Goal: Task Accomplishment & Management: Complete application form

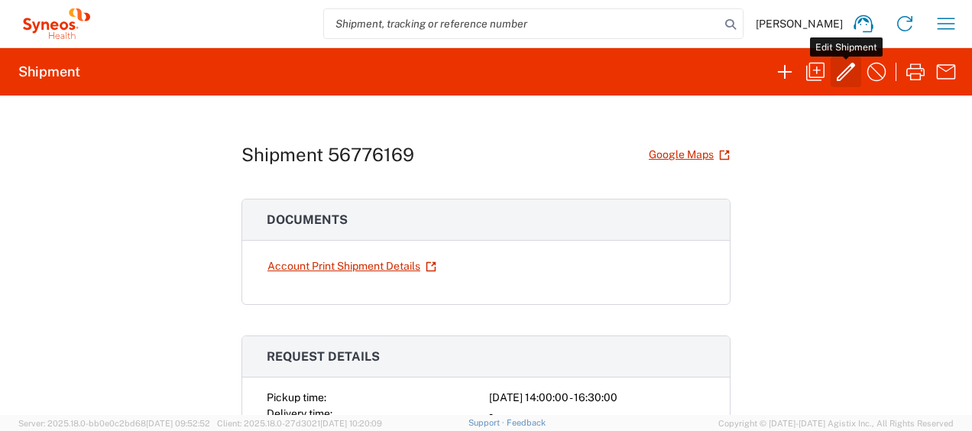
click at [839, 82] on icon "button" at bounding box center [845, 72] width 24 height 24
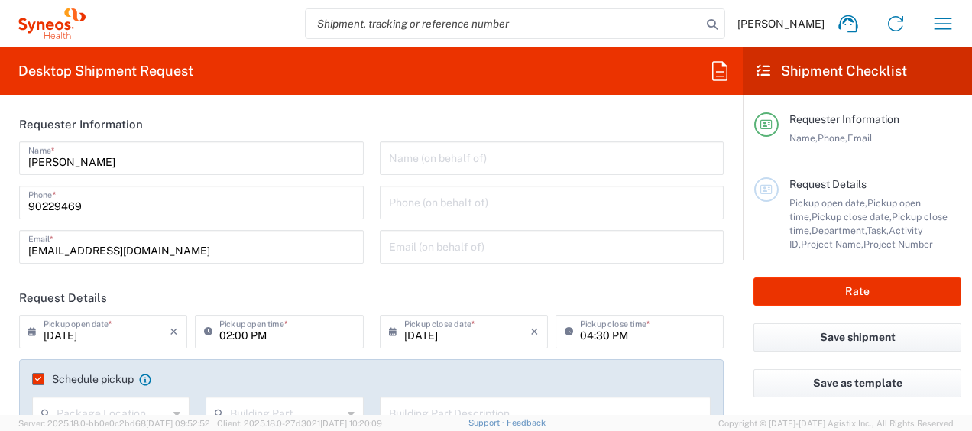
type input "Medium Box"
type input "3130 DEPARTMENTAL EXPENSE"
type input "3130"
type input "Delivery Duty Paid"
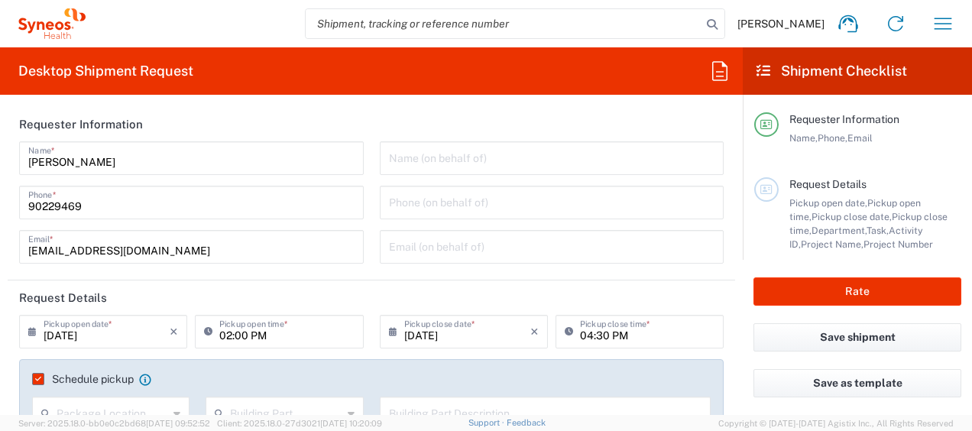
type input "Japan"
type input "[GEOGRAPHIC_DATA]"
click at [826, 293] on button "Rate" at bounding box center [857, 291] width 208 height 28
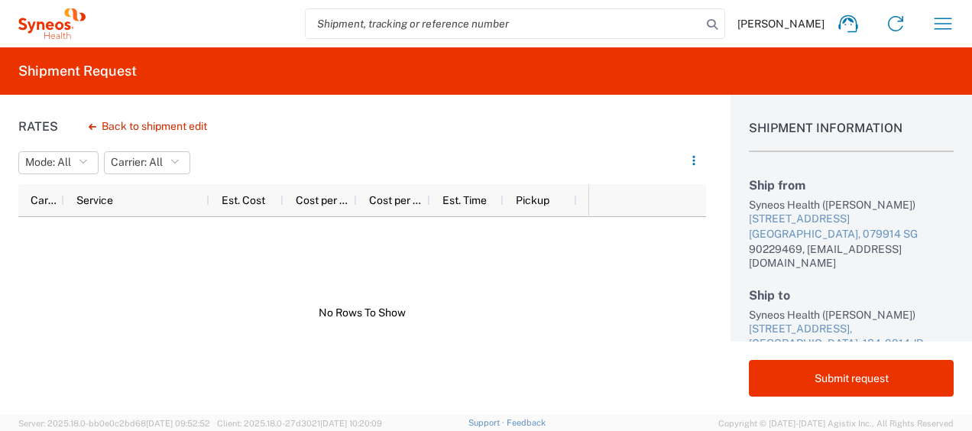
scroll to position [3, 0]
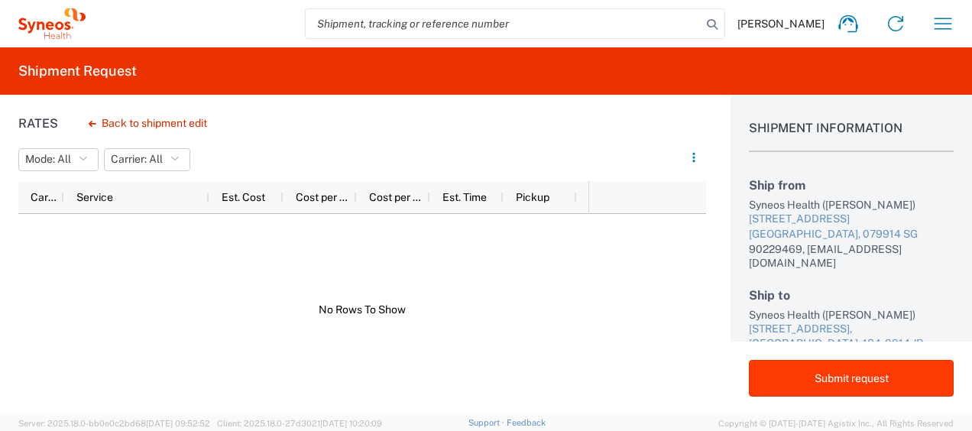
click at [833, 385] on button "Submit request" at bounding box center [851, 378] width 205 height 37
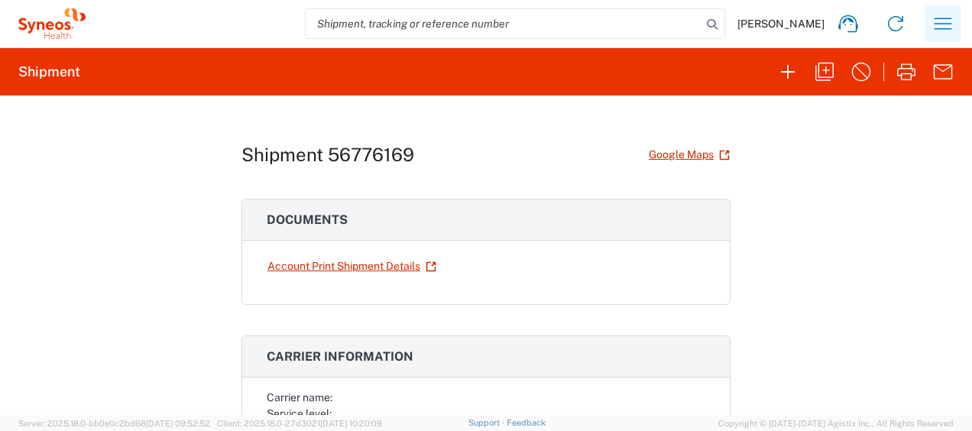
click at [936, 26] on icon "button" at bounding box center [942, 23] width 24 height 24
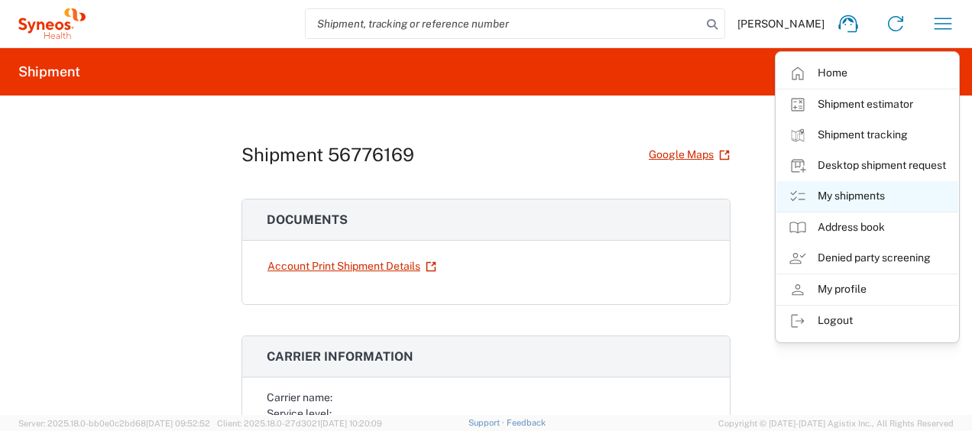
click at [885, 192] on link "My shipments" at bounding box center [867, 196] width 182 height 31
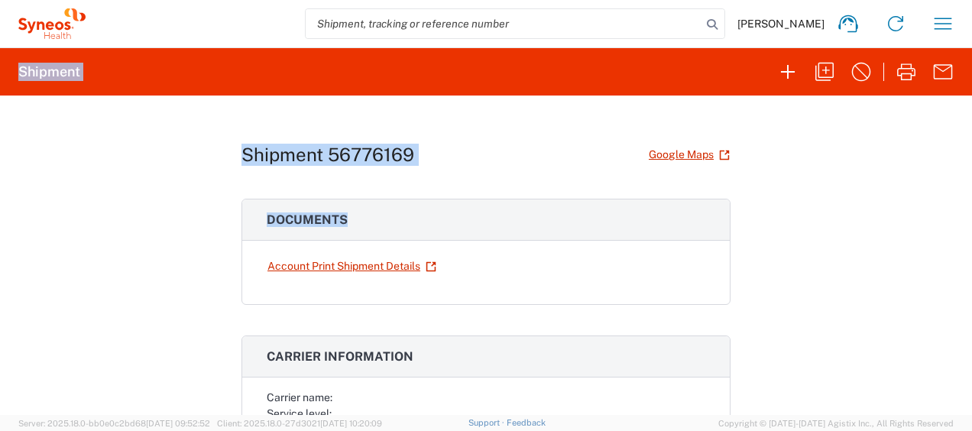
drag, startPoint x: 885, startPoint y: 192, endPoint x: 965, endPoint y: 40, distance: 172.2
click at [965, 40] on agx-forms-host "Wan Ting Lim Home Shipment estimator Shipment tracking Desktop shipment request…" at bounding box center [486, 215] width 972 height 431
click at [932, 19] on icon "button" at bounding box center [942, 23] width 24 height 24
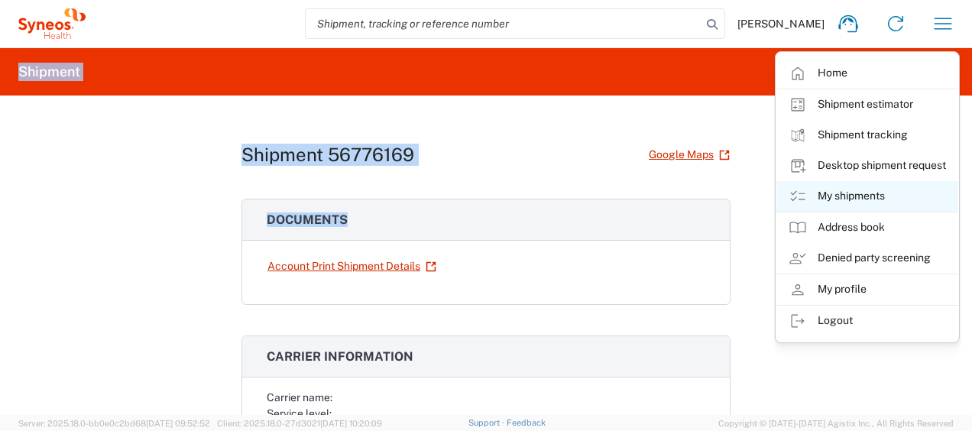
click at [867, 187] on link "My shipments" at bounding box center [867, 196] width 182 height 31
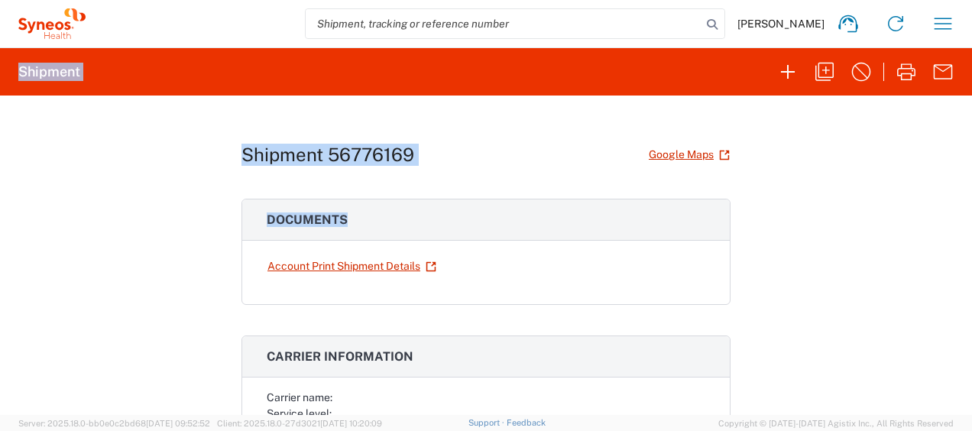
click at [863, 187] on div "Shipment 56776169 Google Maps Documents Account Print Shipment Details Carrier …" at bounding box center [486, 254] width 972 height 319
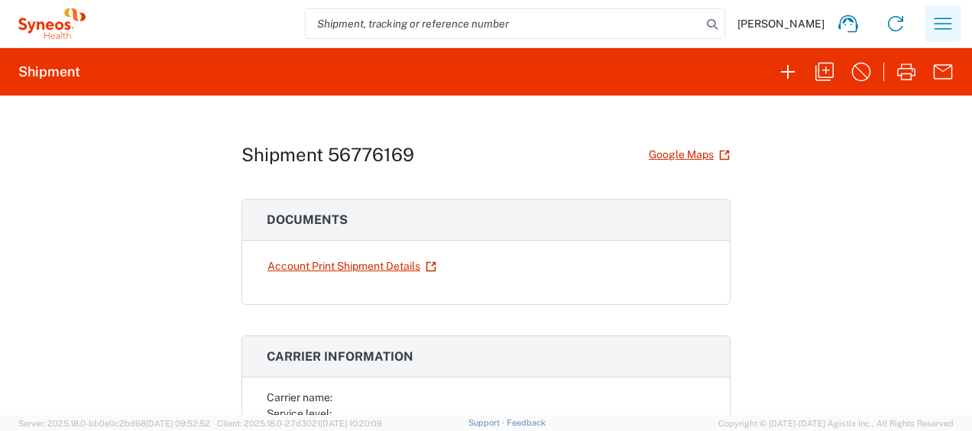
click at [944, 37] on button "button" at bounding box center [942, 23] width 37 height 37
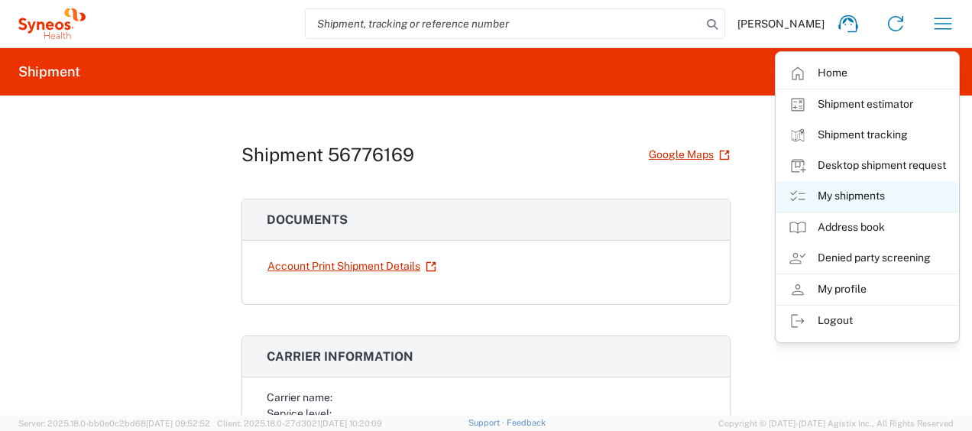
click at [852, 196] on link "My shipments" at bounding box center [867, 196] width 182 height 31
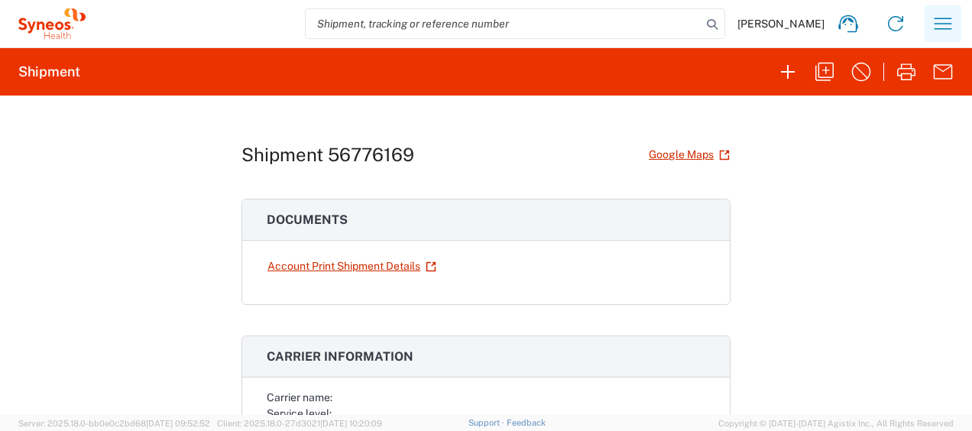
click at [949, 28] on icon "button" at bounding box center [943, 23] width 18 height 11
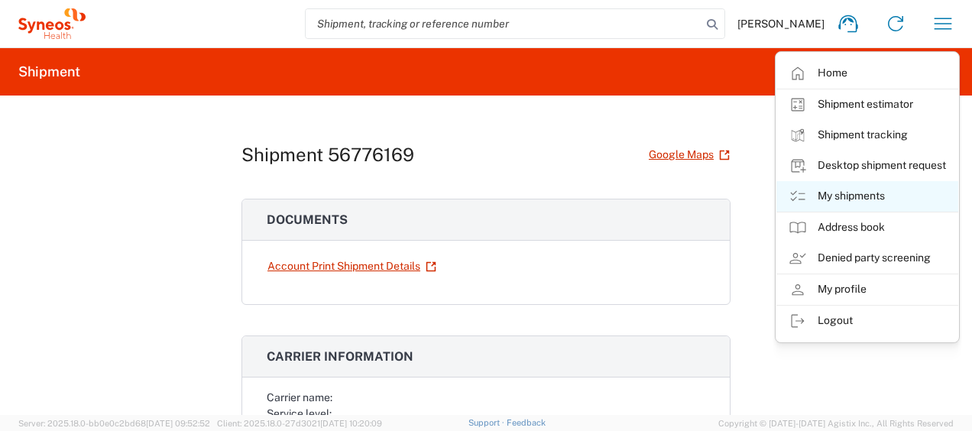
click at [848, 199] on link "My shipments" at bounding box center [867, 196] width 182 height 31
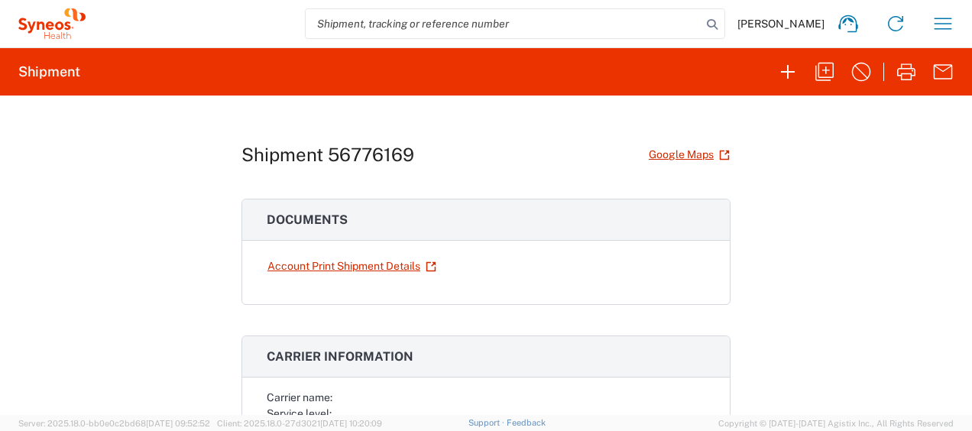
drag, startPoint x: 848, startPoint y: 199, endPoint x: 556, endPoint y: 104, distance: 306.8
click at [556, 104] on div "Shipment 56776169 Google Maps Documents Account Print Shipment Details Carrier …" at bounding box center [485, 254] width 489 height 319
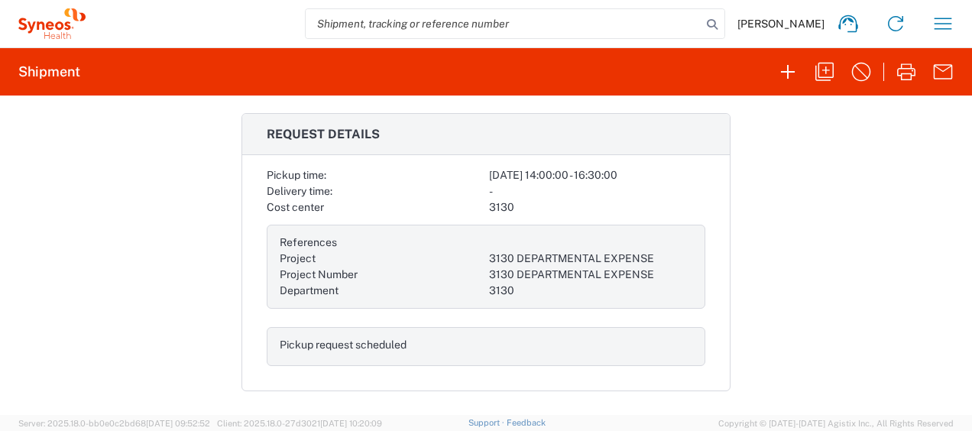
scroll to position [461, 0]
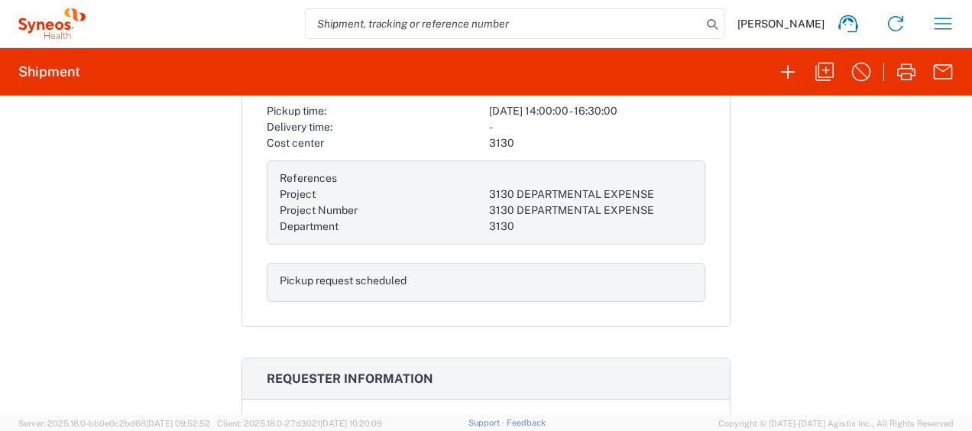
click at [46, 79] on h2 "Shipment" at bounding box center [49, 72] width 62 height 18
click at [941, 35] on icon "button" at bounding box center [942, 23] width 24 height 24
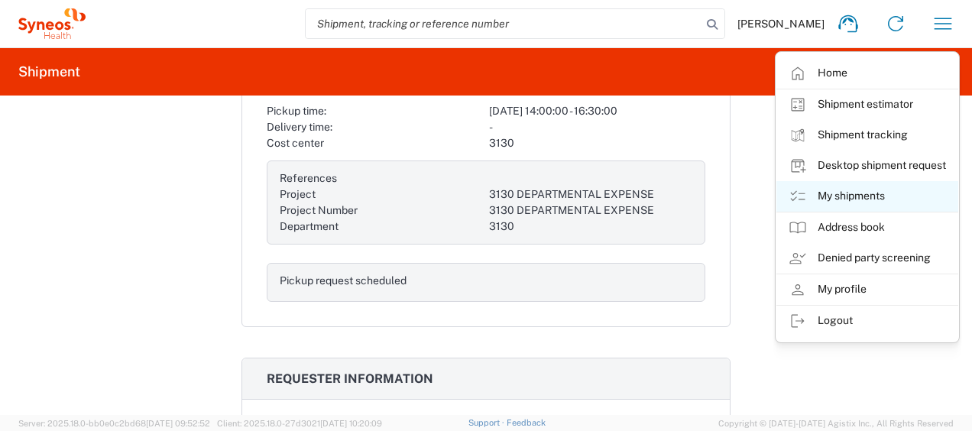
click at [855, 183] on link "My shipments" at bounding box center [867, 196] width 182 height 31
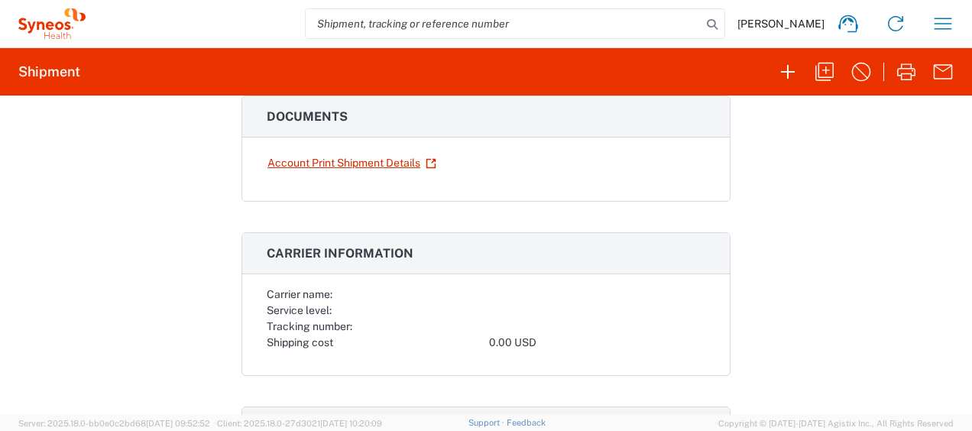
scroll to position [0, 0]
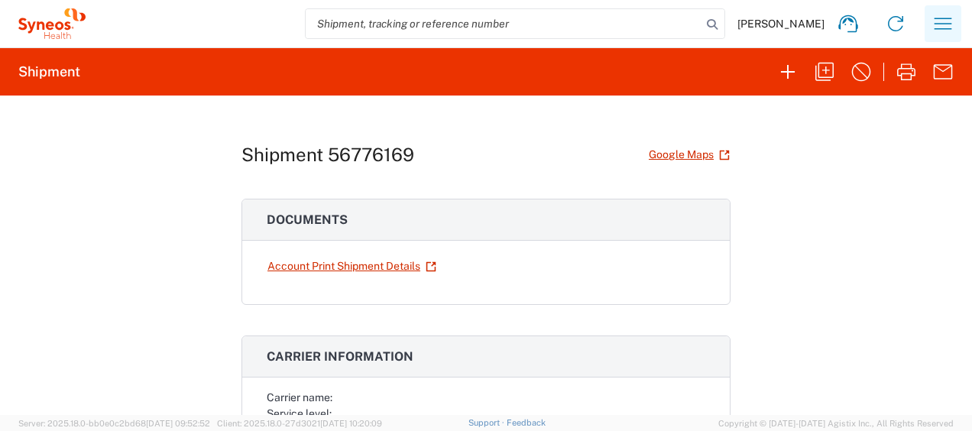
click at [936, 29] on icon "button" at bounding box center [942, 23] width 24 height 24
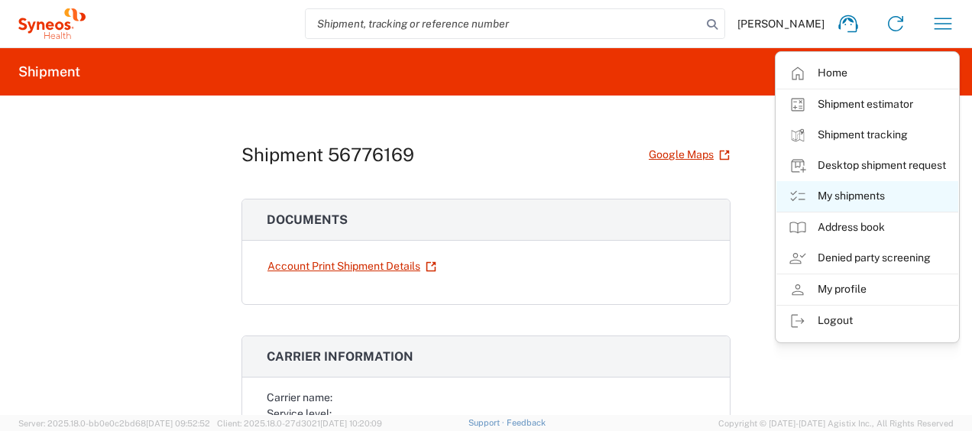
click at [891, 191] on link "My shipments" at bounding box center [867, 196] width 182 height 31
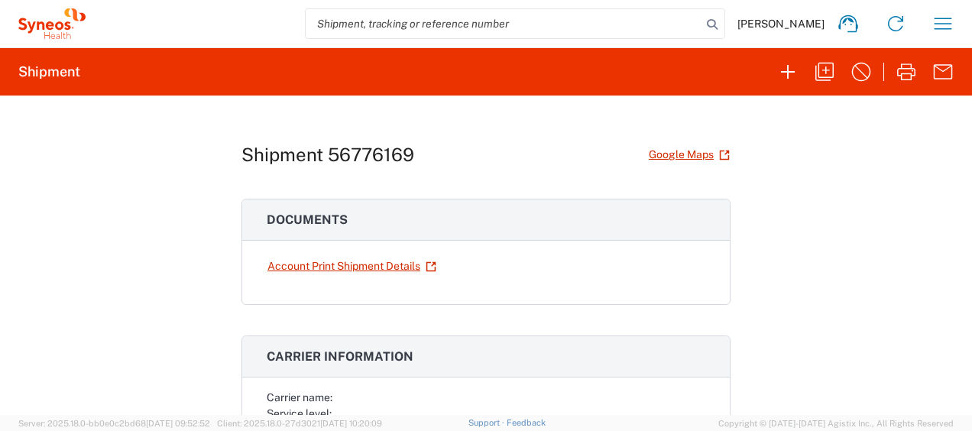
click at [764, 171] on div "Shipment 56776169 Google Maps Documents Account Print Shipment Details Carrier …" at bounding box center [486, 254] width 972 height 319
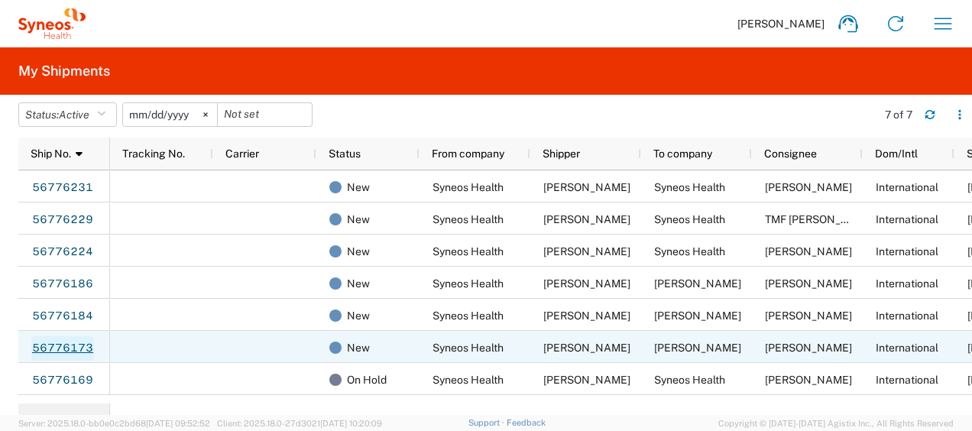
click at [76, 350] on link "56776173" at bounding box center [62, 348] width 63 height 24
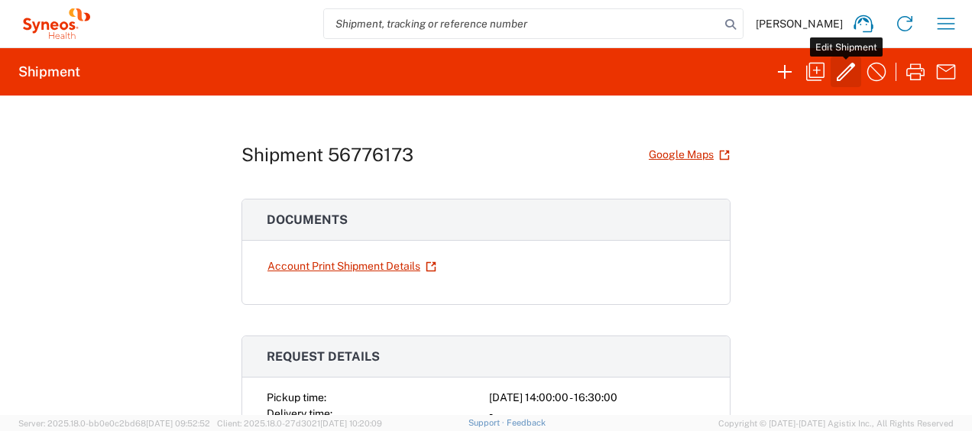
click at [845, 70] on icon "button" at bounding box center [845, 72] width 18 height 18
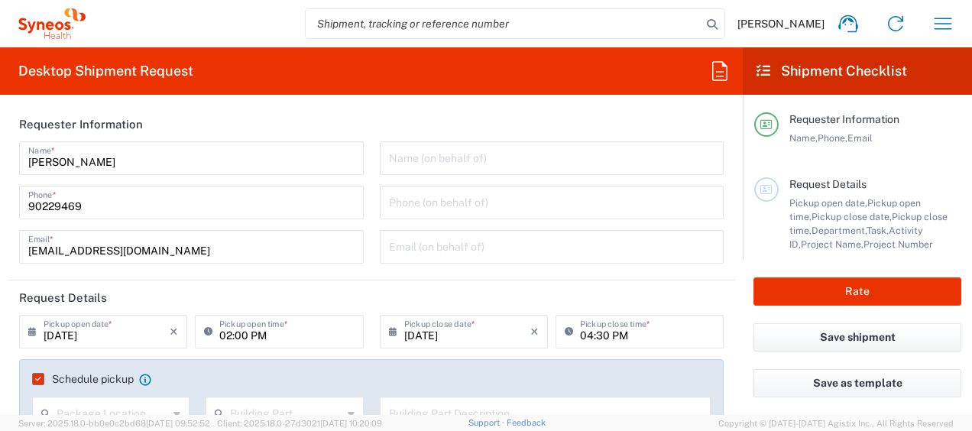
type input "Medium Box"
type input "3130 DEPARTMENTAL EXPENSE"
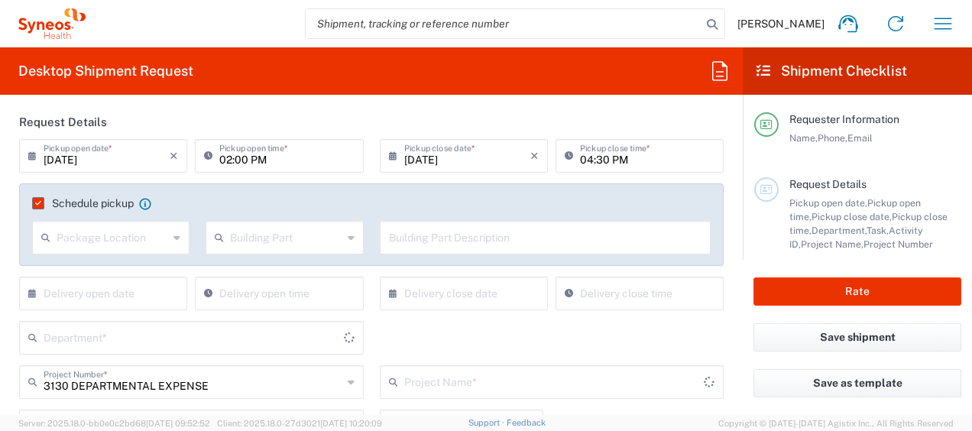
scroll to position [189, 0]
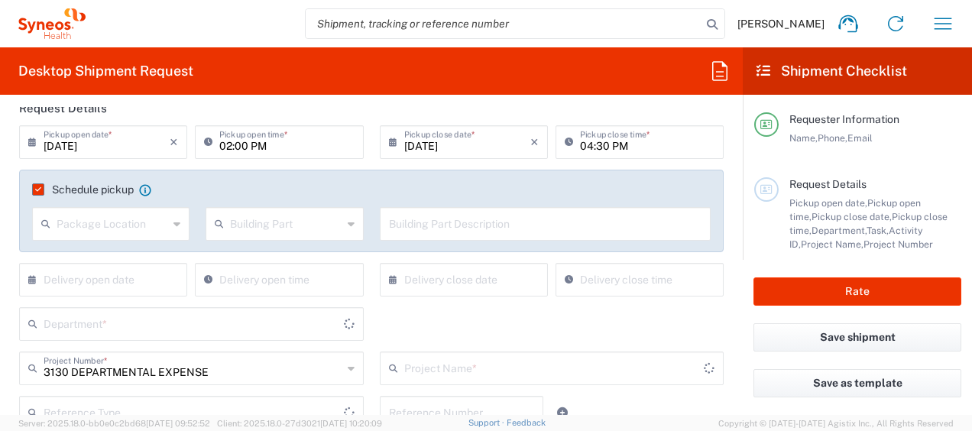
type input "3130 DEPARTMENTAL EXPENSE"
type input "Delivery Duty Paid"
type input "3130"
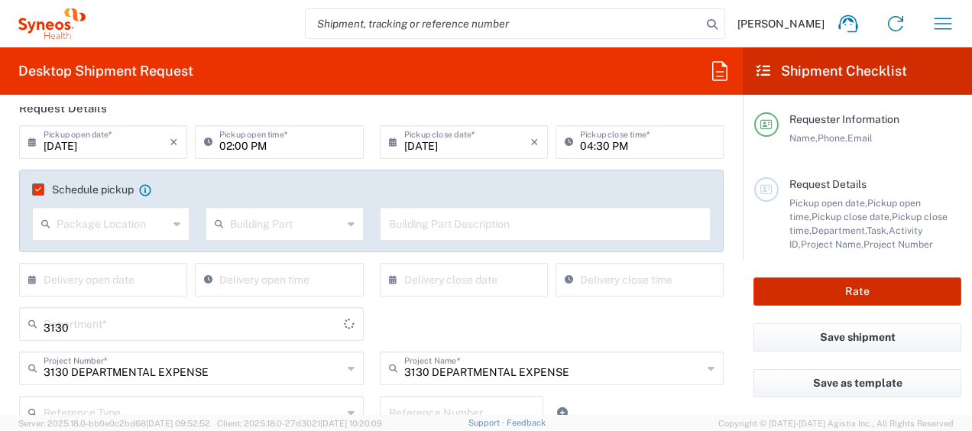
type input "India"
type input "[GEOGRAPHIC_DATA]"
click at [872, 284] on button "Rate" at bounding box center [857, 291] width 208 height 28
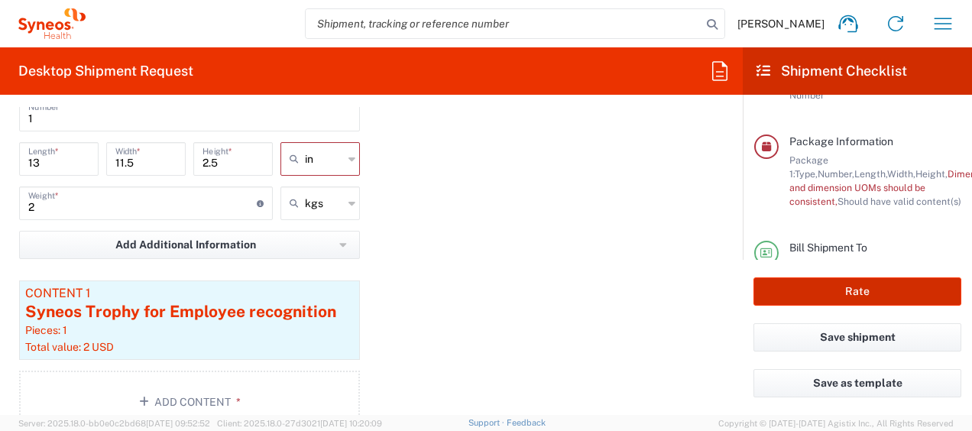
scroll to position [1529, 0]
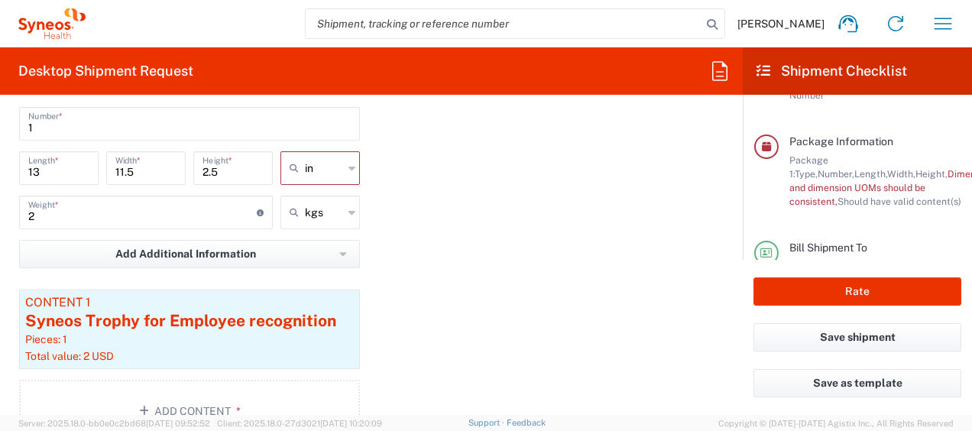
click at [289, 163] on icon at bounding box center [296, 168] width 15 height 24
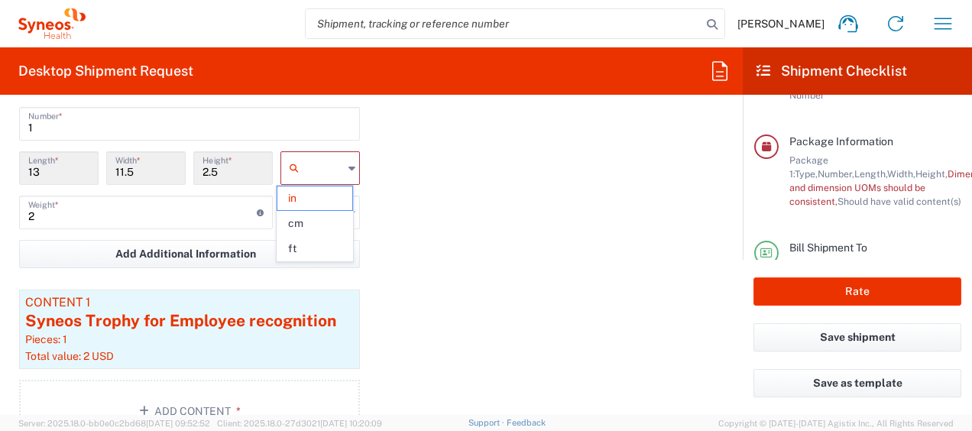
click at [307, 162] on input "text" at bounding box center [324, 168] width 38 height 24
click at [302, 217] on span "cm" at bounding box center [314, 224] width 75 height 24
type input "33.02"
type input "29.21"
type input "6.35"
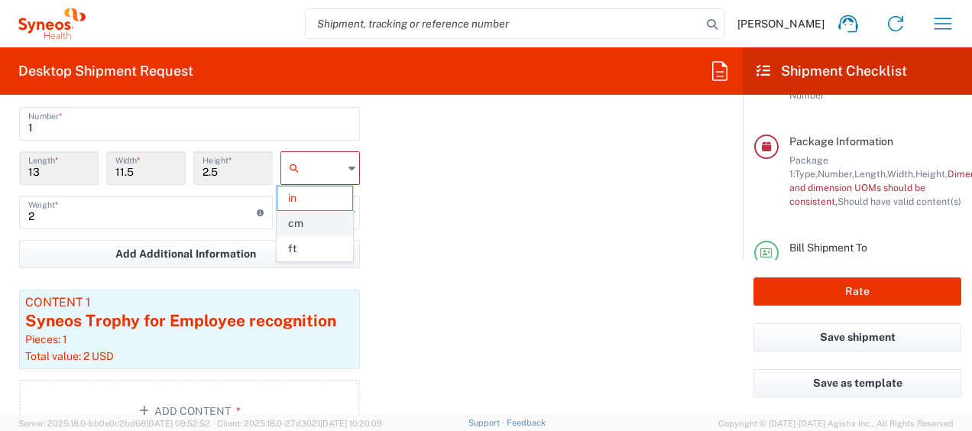
type input "cm"
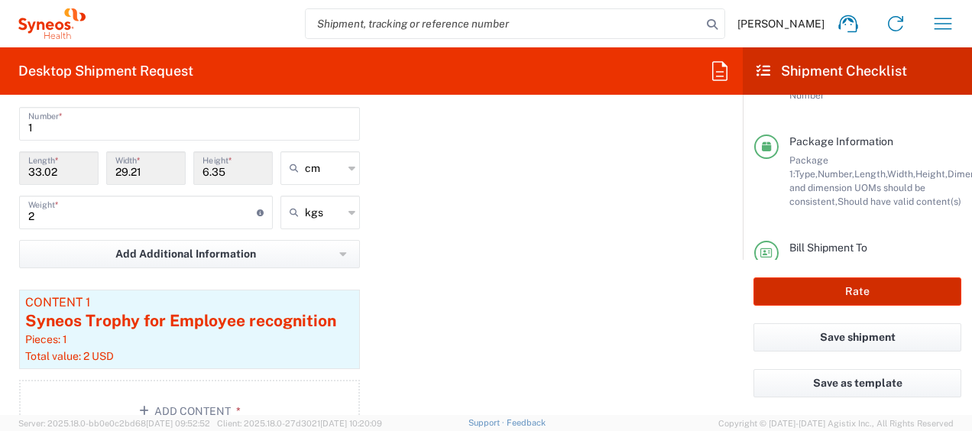
click at [805, 287] on button "Rate" at bounding box center [857, 291] width 208 height 28
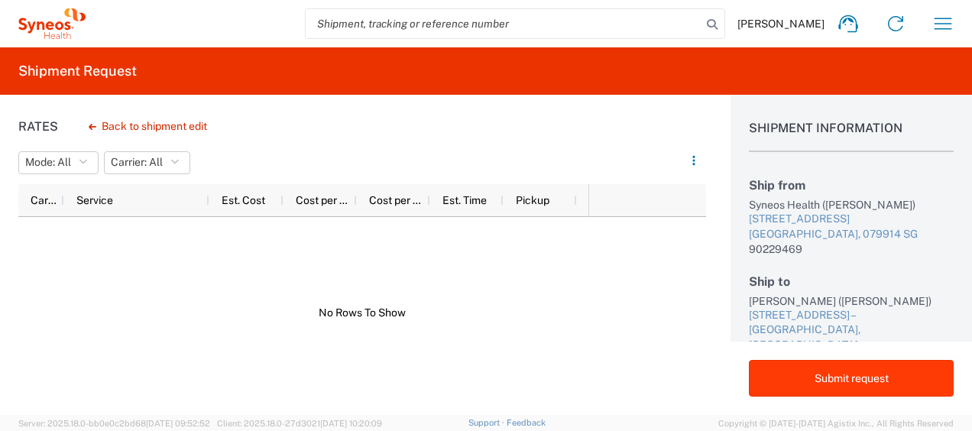
click at [822, 374] on button "Submit request" at bounding box center [851, 378] width 205 height 37
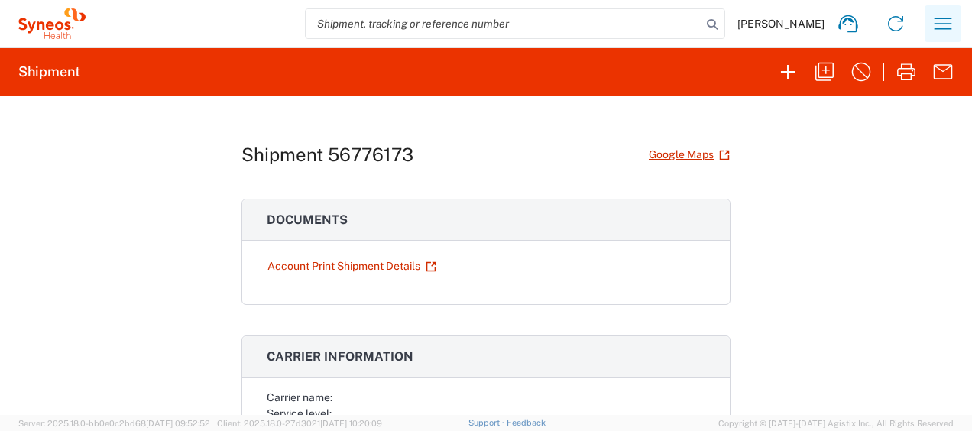
click at [930, 14] on icon "button" at bounding box center [942, 23] width 24 height 24
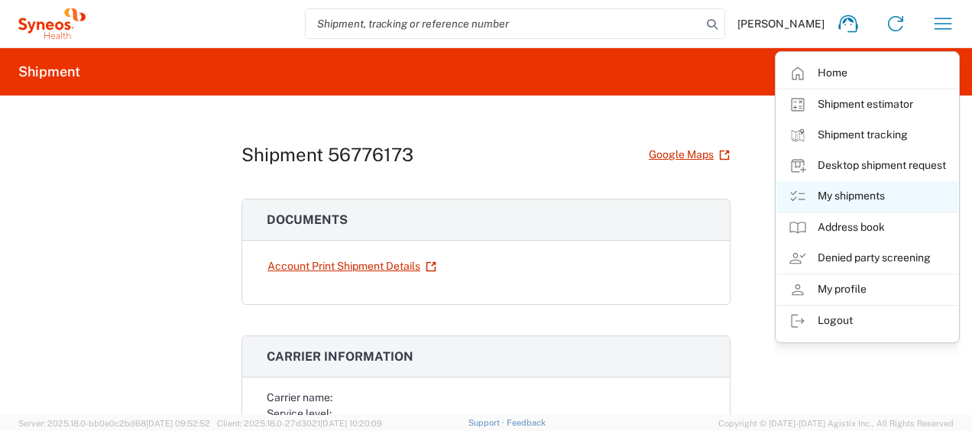
click at [889, 195] on link "My shipments" at bounding box center [867, 196] width 182 height 31
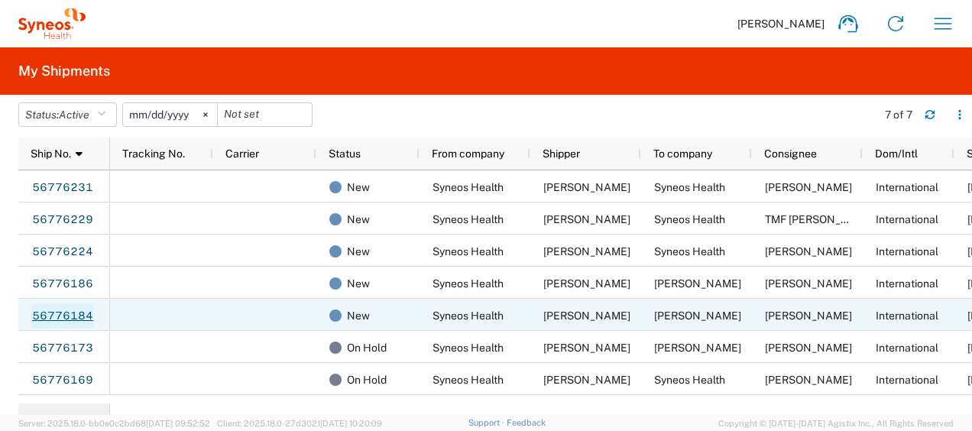
click at [57, 317] on link "56776184" at bounding box center [62, 316] width 63 height 24
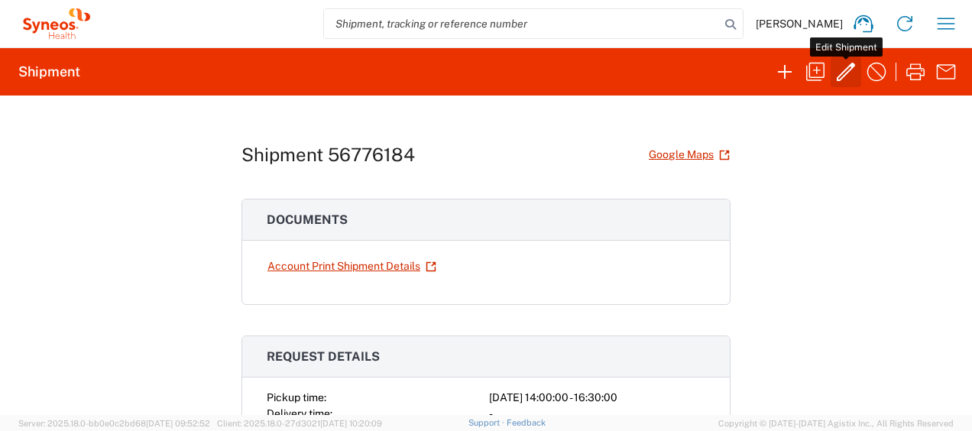
click at [842, 79] on icon "button" at bounding box center [845, 72] width 24 height 24
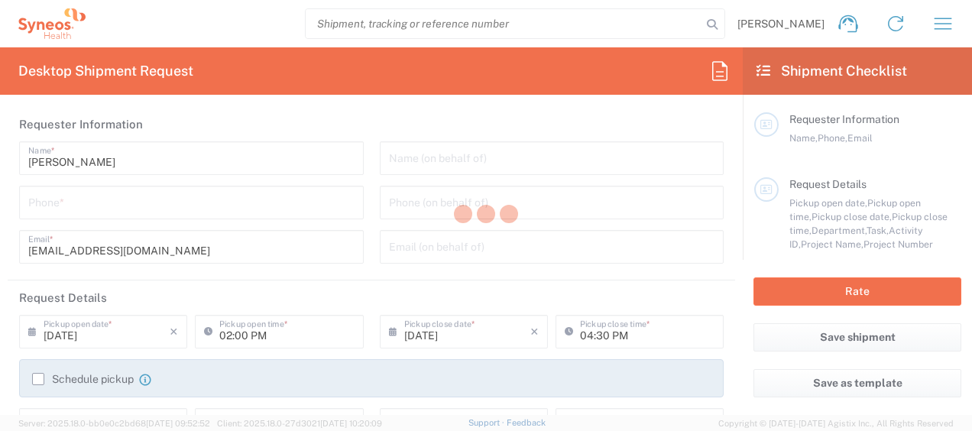
type input "3130 DEPARTMENTAL EXPENSE"
type input "3130"
type input "3130 DEPARTMENTAL EXPENSE"
type input "Medium Box"
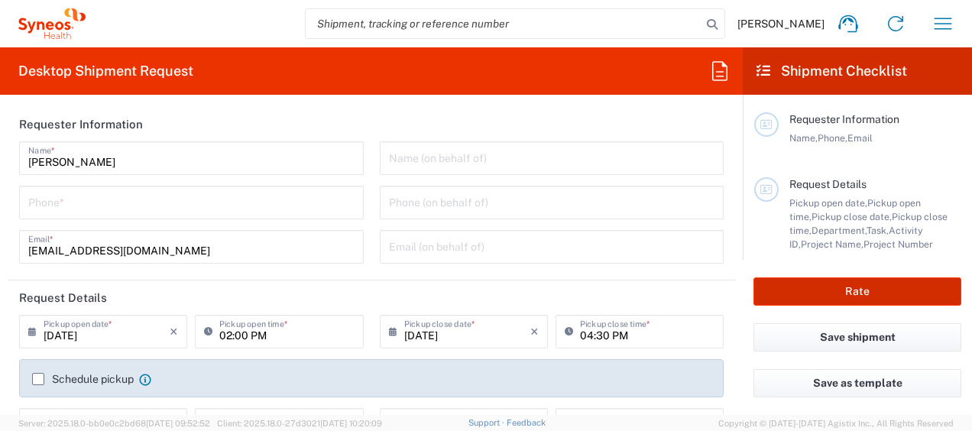
click at [828, 291] on button "Rate" at bounding box center [857, 291] width 208 height 28
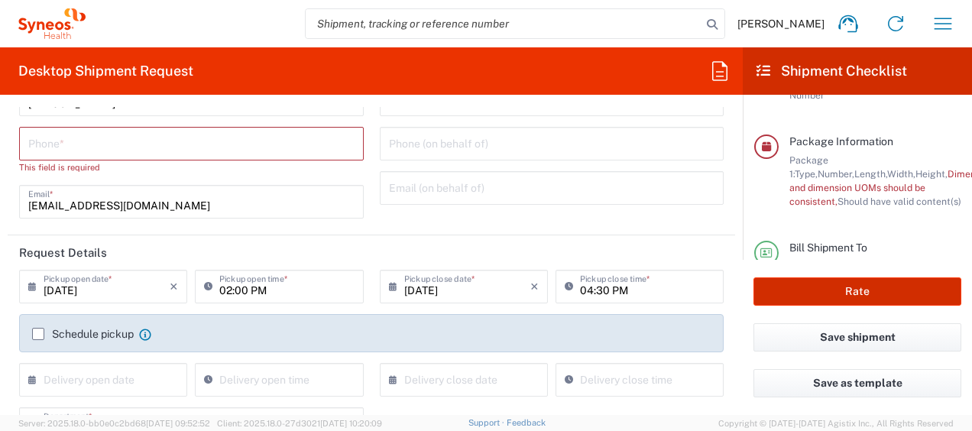
scroll to position [53, 0]
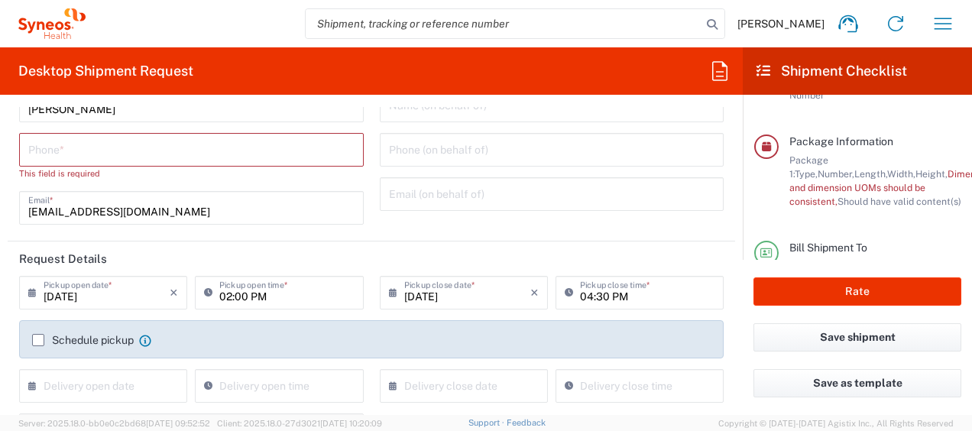
click at [98, 143] on input "tel" at bounding box center [191, 148] width 326 height 27
type input "90229469"
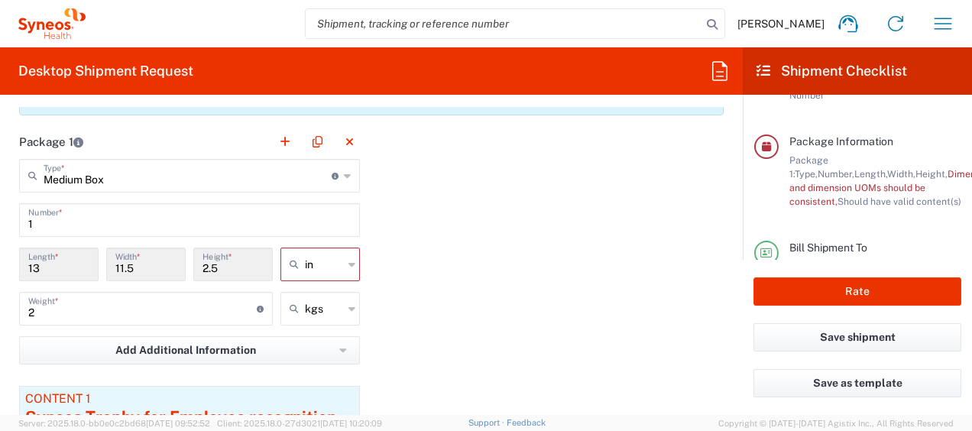
scroll to position [1389, 0]
click at [336, 263] on input "text" at bounding box center [324, 263] width 38 height 24
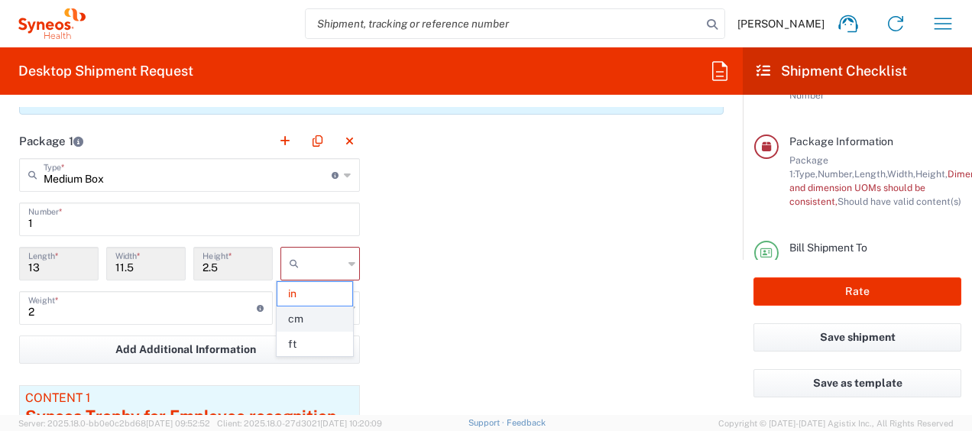
click at [307, 312] on span "cm" at bounding box center [314, 319] width 75 height 24
type input "33.02"
type input "29.21"
type input "6.35"
type input "cm"
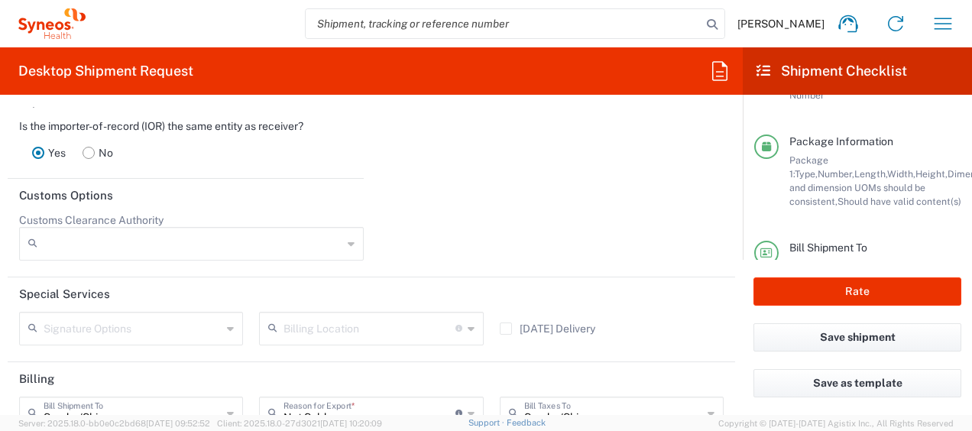
scroll to position [2236, 0]
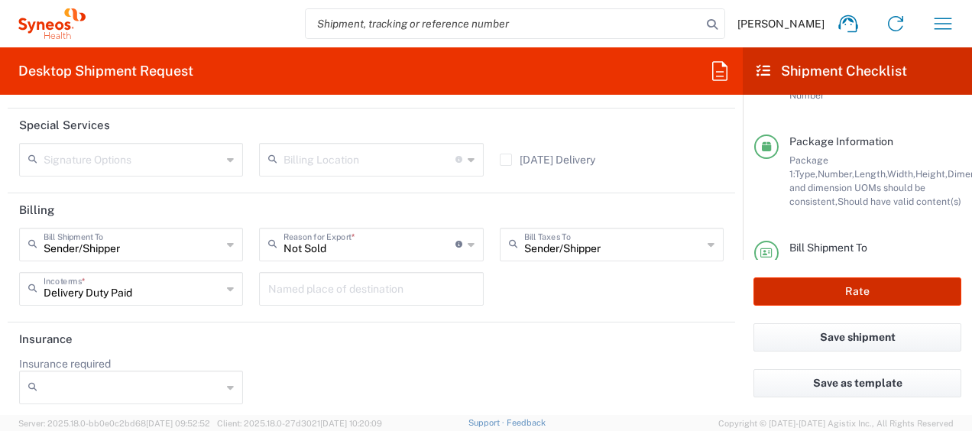
click at [834, 281] on button "Rate" at bounding box center [857, 291] width 208 height 28
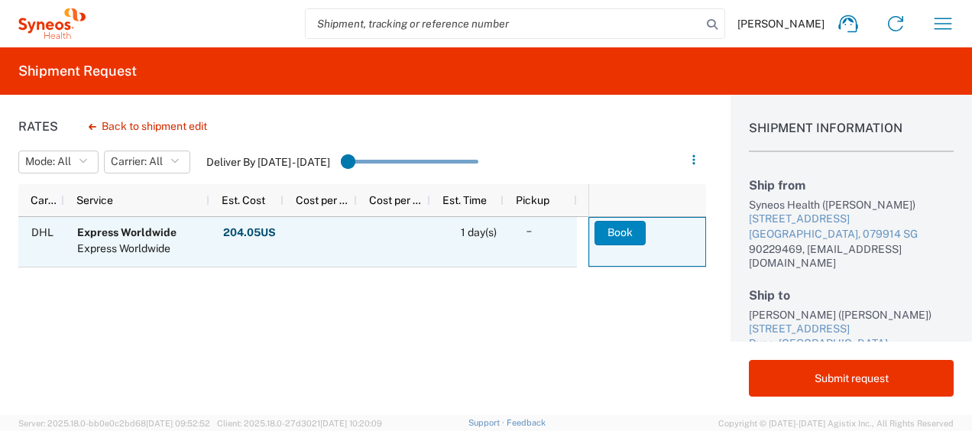
click at [605, 232] on button "Book" at bounding box center [619, 233] width 51 height 24
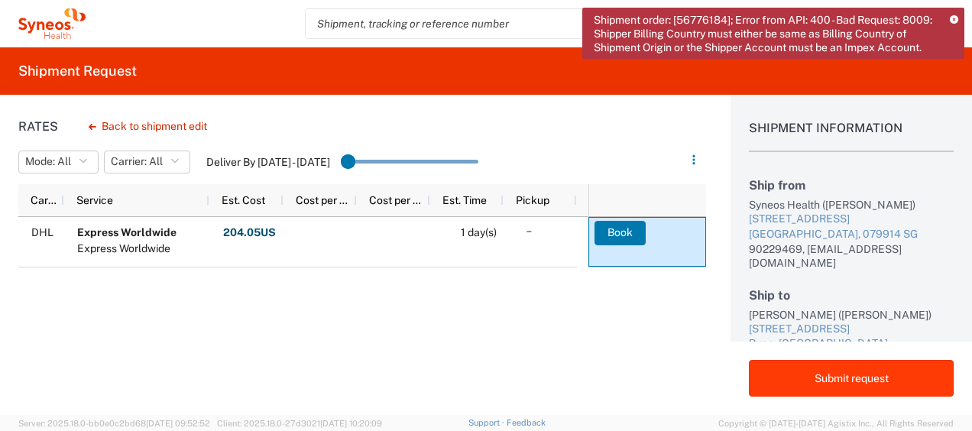
click at [816, 370] on button "Submit request" at bounding box center [851, 378] width 205 height 37
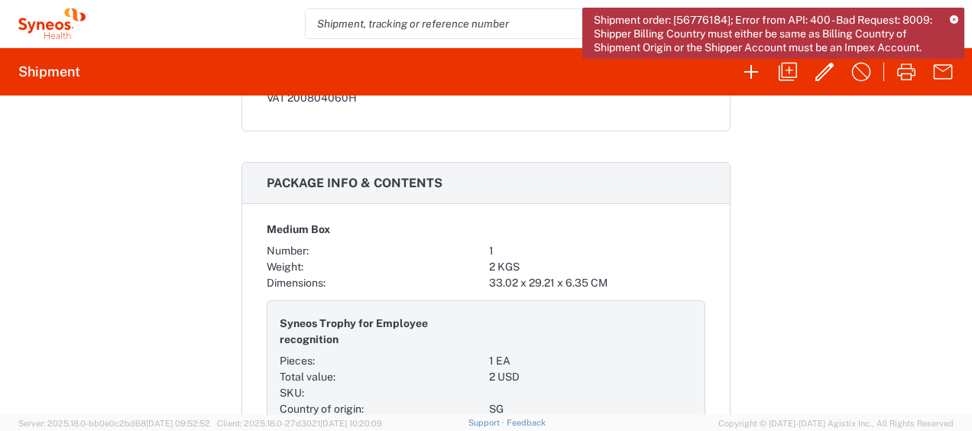
scroll to position [1137, 0]
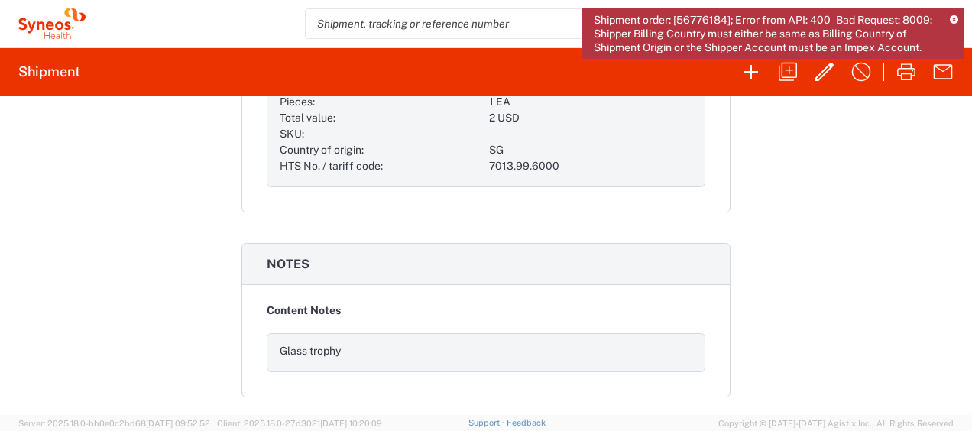
click at [949, 17] on div "Shipment order: [56776184]; Error from API: 400 - Bad Request: 8009: Shipper Bi…" at bounding box center [773, 33] width 382 height 51
click at [952, 18] on icon at bounding box center [953, 20] width 8 height 8
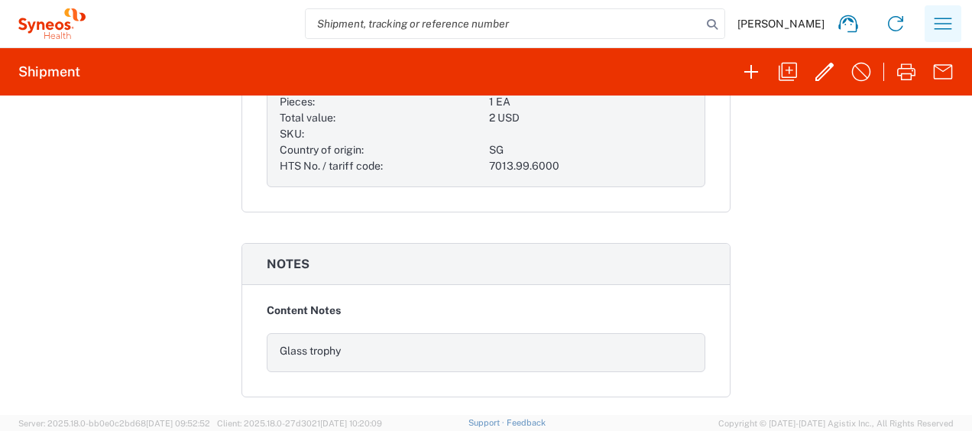
click at [940, 22] on icon "button" at bounding box center [942, 23] width 24 height 24
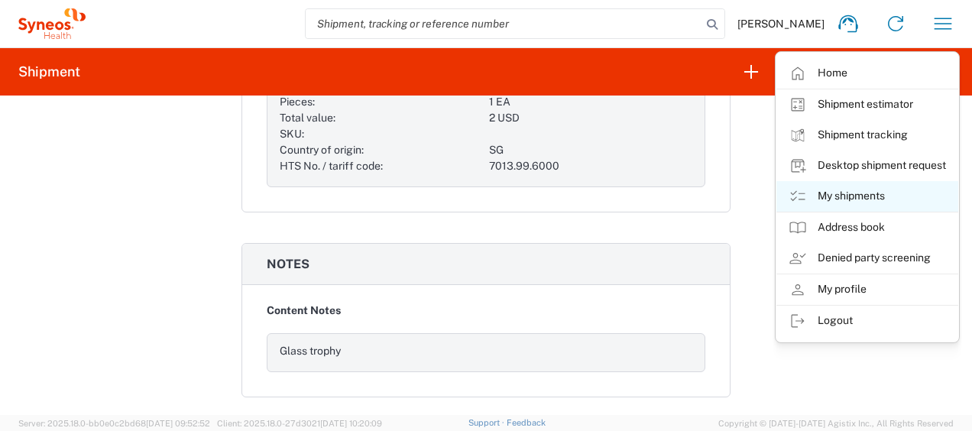
click at [853, 202] on link "My shipments" at bounding box center [867, 196] width 182 height 31
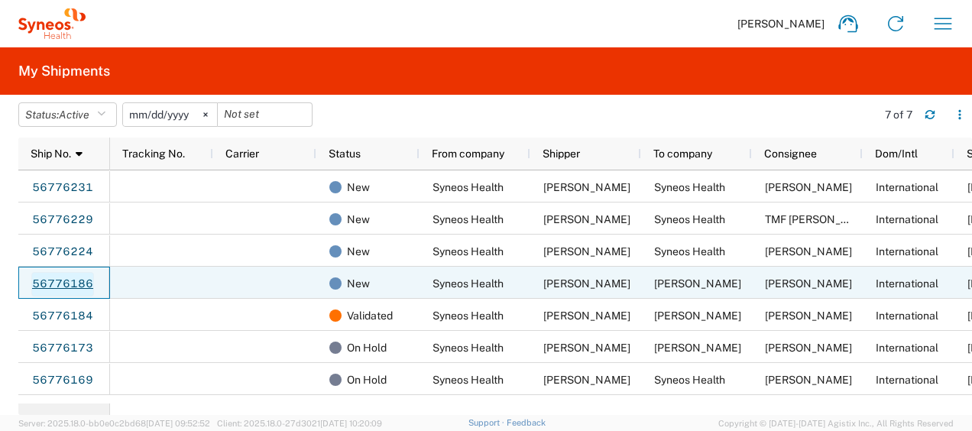
click at [82, 283] on link "56776186" at bounding box center [62, 284] width 63 height 24
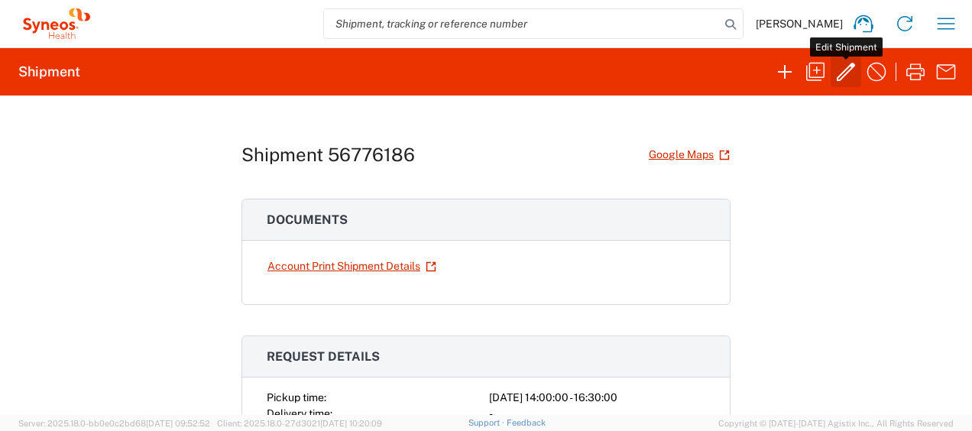
click at [855, 79] on icon "button" at bounding box center [845, 72] width 24 height 24
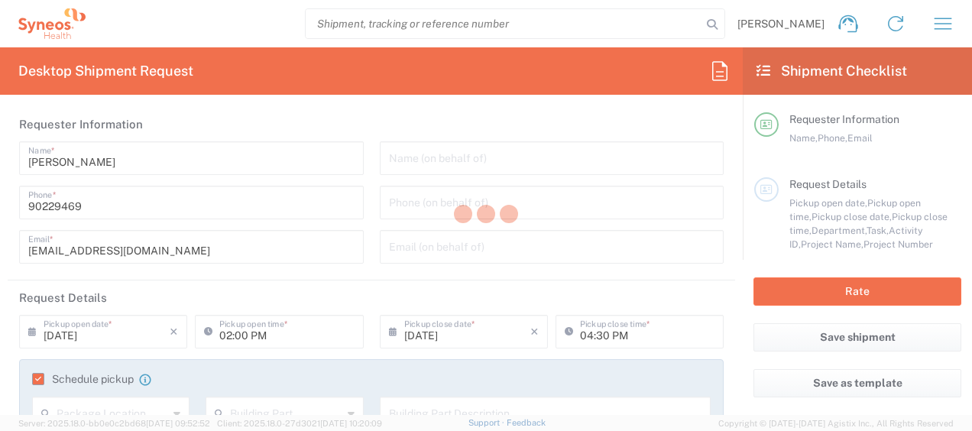
type input "3130 DEPARTMENTAL EXPENSE"
type input "3130"
type input "3130 DEPARTMENTAL EXPENSE"
type input "Medium Box"
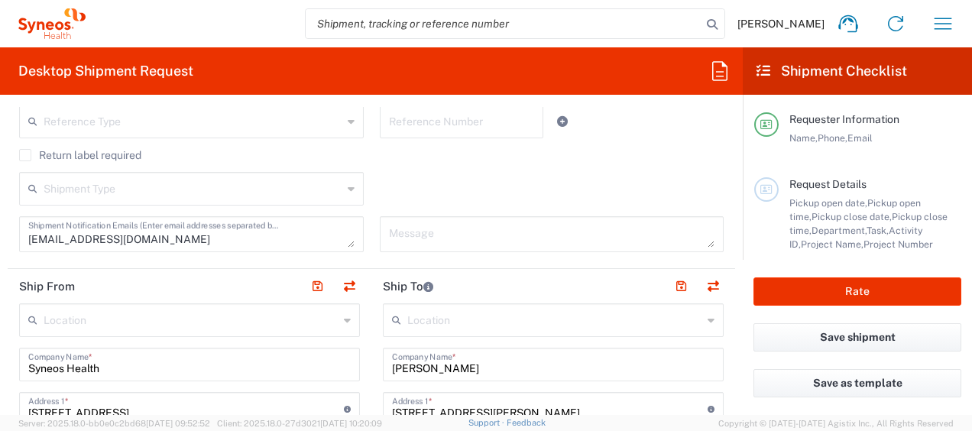
scroll to position [607, 0]
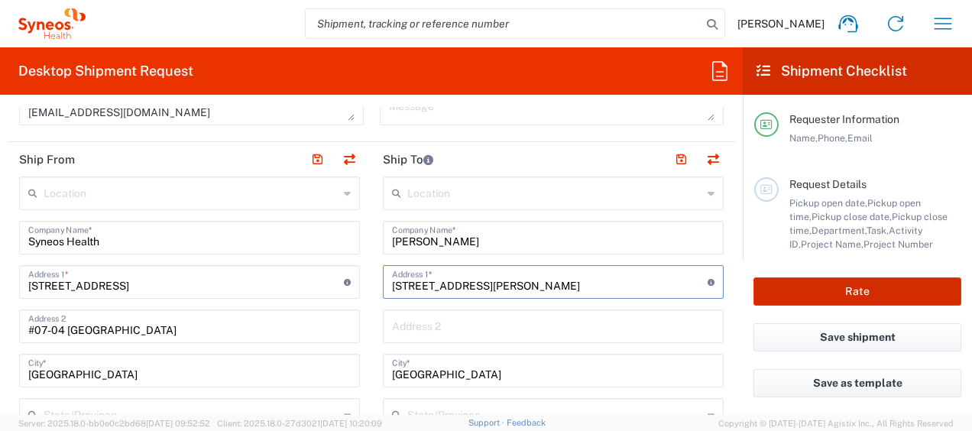
drag, startPoint x: 396, startPoint y: 272, endPoint x: 772, endPoint y: 287, distance: 376.9
click at [772, 287] on button "Rate" at bounding box center [857, 291] width 208 height 28
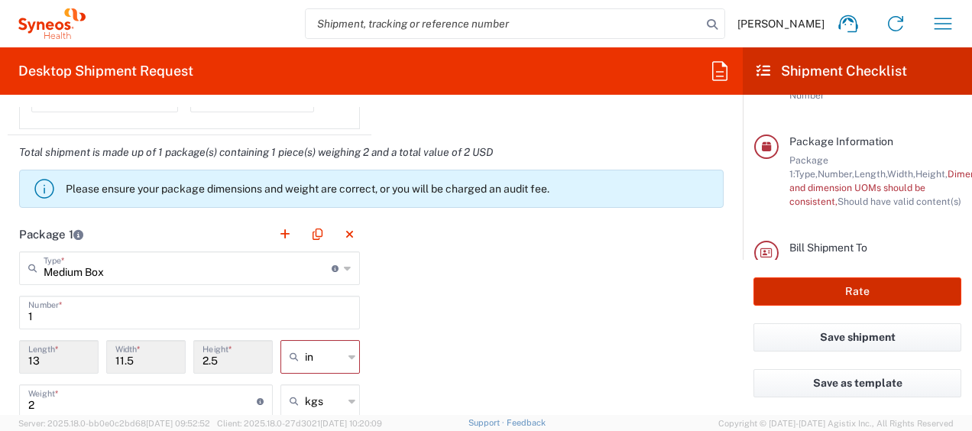
scroll to position [1342, 0]
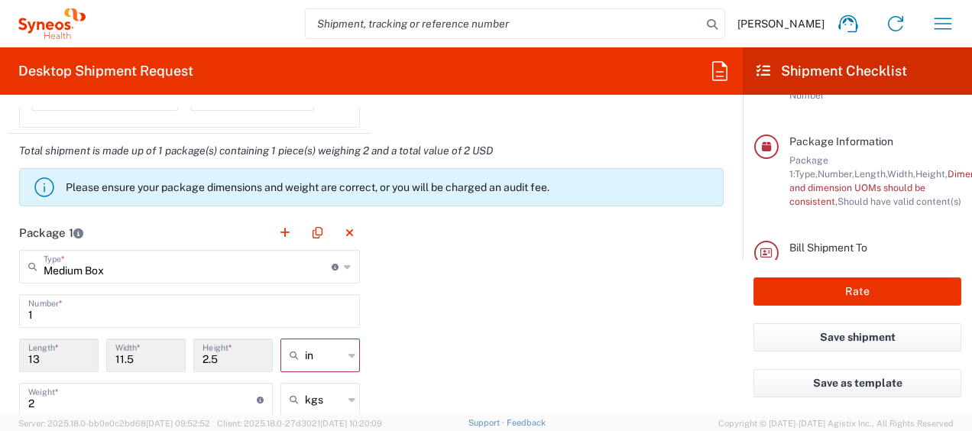
click at [333, 368] on div "in" at bounding box center [319, 355] width 79 height 34
click at [348, 361] on icon at bounding box center [351, 355] width 7 height 24
click at [328, 295] on span "cm" at bounding box center [314, 297] width 75 height 24
type input "33.02"
type input "29.21"
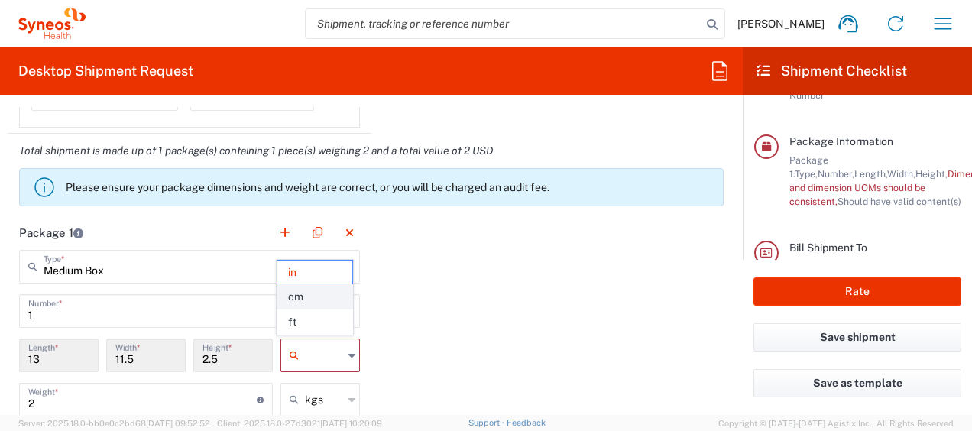
type input "6.35"
type input "cm"
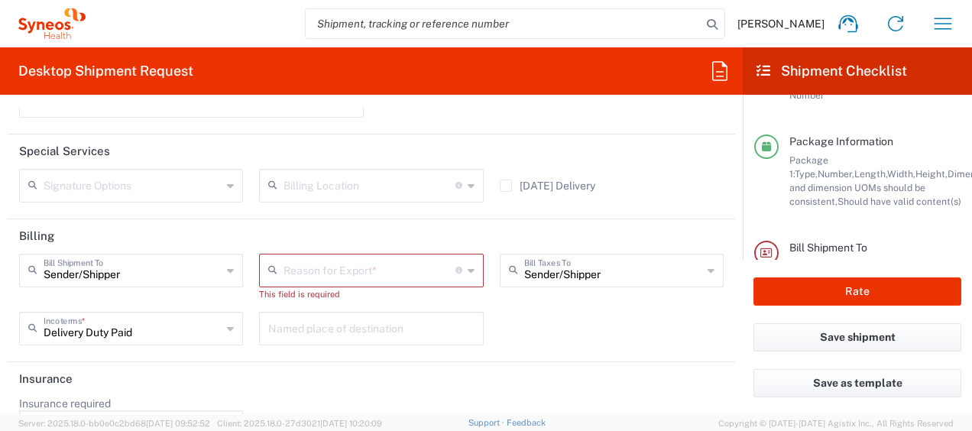
scroll to position [2294, 0]
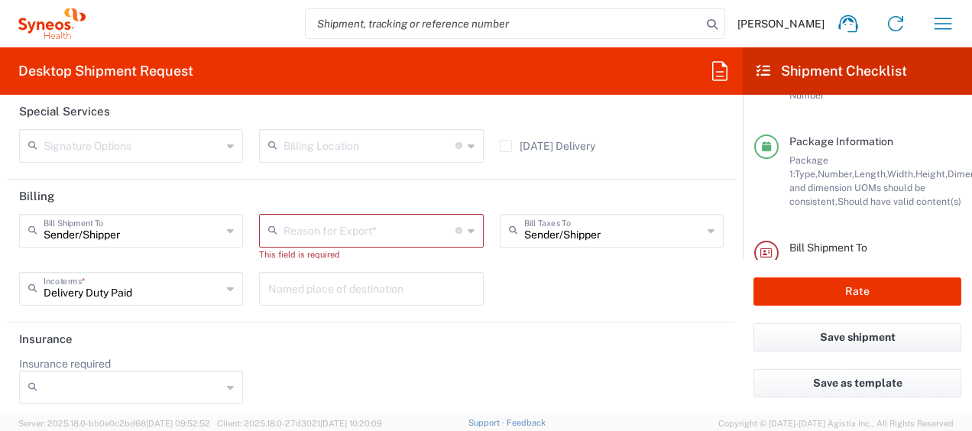
click at [387, 227] on input "text" at bounding box center [368, 229] width 171 height 27
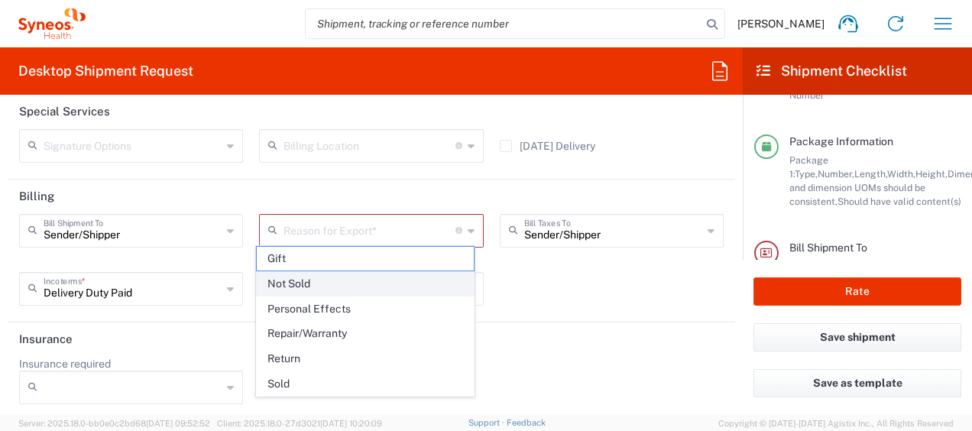
click at [376, 273] on span "Not Sold" at bounding box center [365, 284] width 217 height 24
type input "Not Sold"
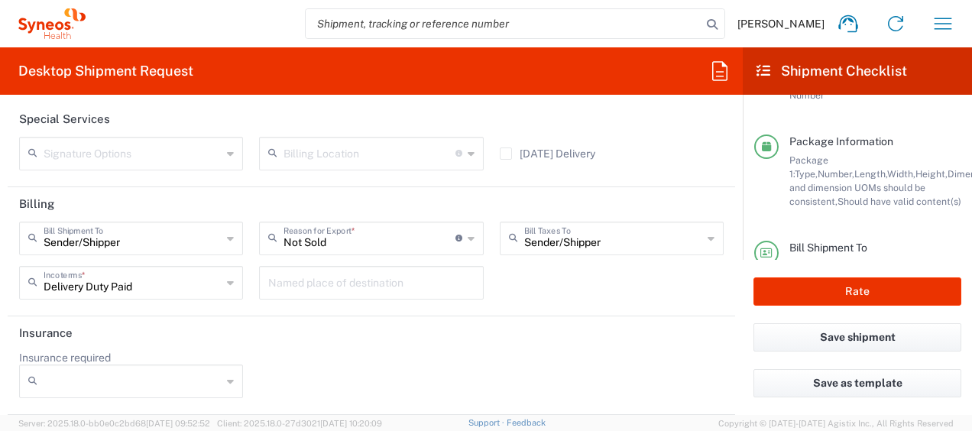
scroll to position [2280, 0]
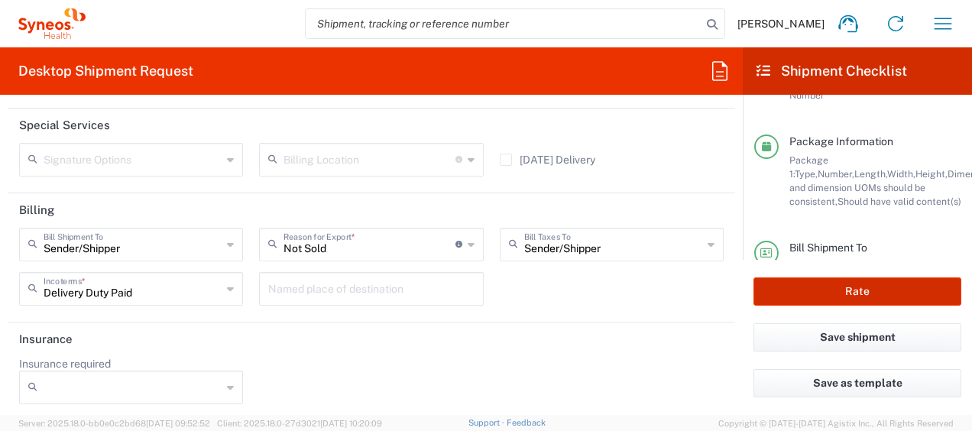
click at [892, 295] on button "Rate" at bounding box center [857, 291] width 208 height 28
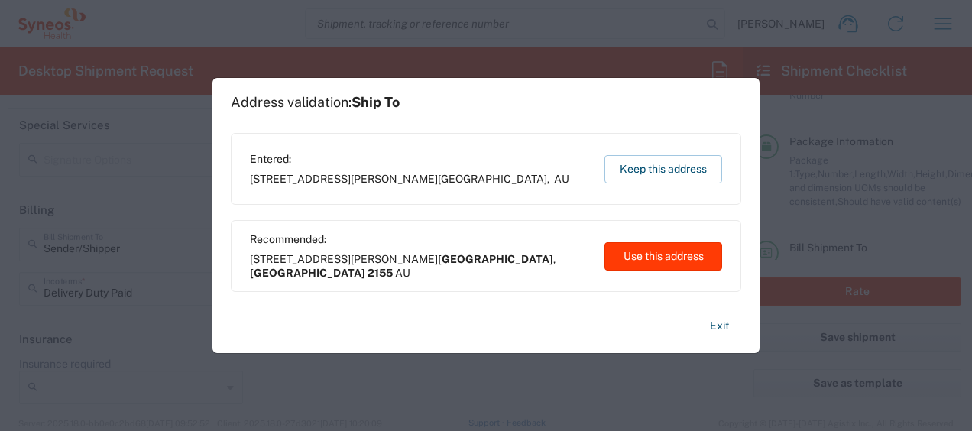
click at [680, 247] on button "Use this address" at bounding box center [663, 256] width 118 height 28
type input "Kellyville Ridge"
type input "New South Wales"
type input "2155"
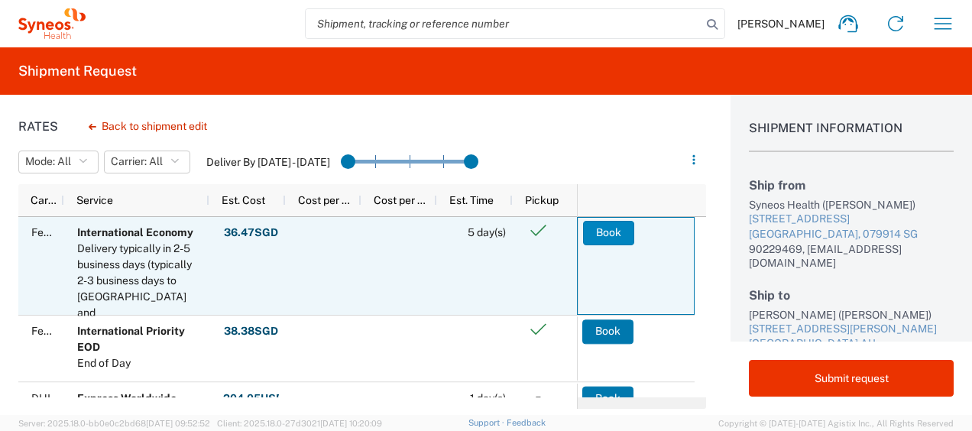
click at [621, 235] on button "Book" at bounding box center [608, 233] width 51 height 24
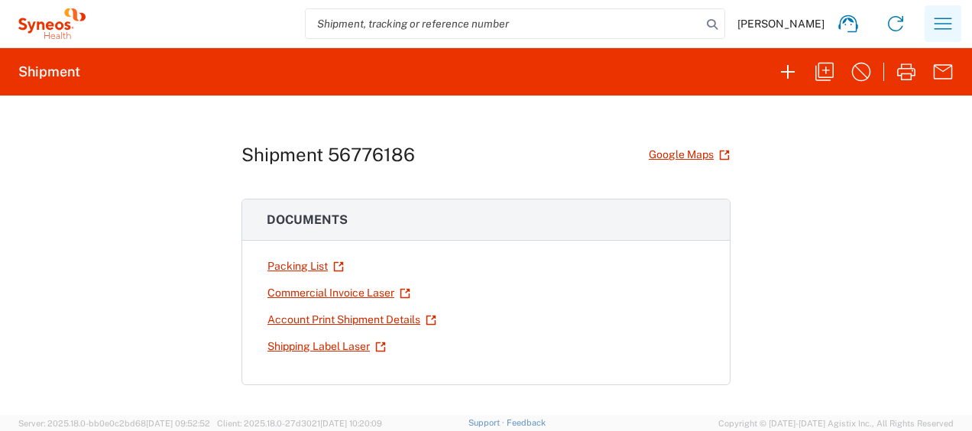
click at [948, 5] on button "button" at bounding box center [942, 23] width 37 height 37
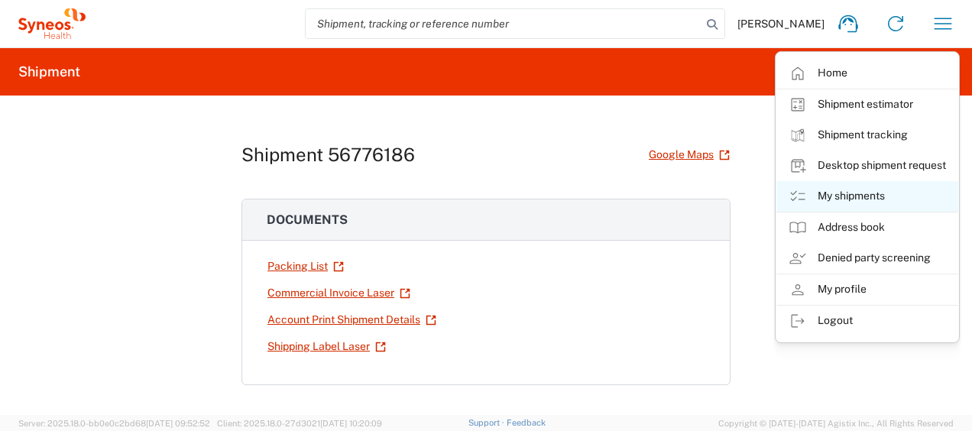
click at [886, 196] on link "My shipments" at bounding box center [867, 196] width 182 height 31
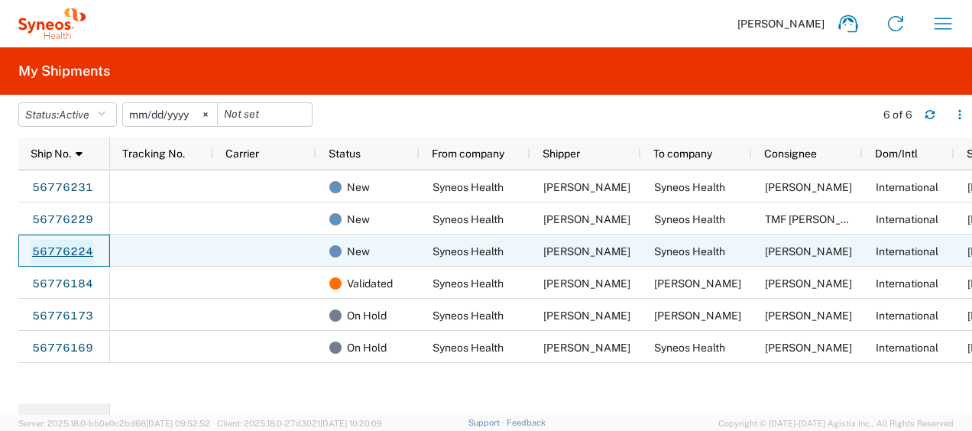
click at [68, 250] on link "56776224" at bounding box center [62, 252] width 63 height 24
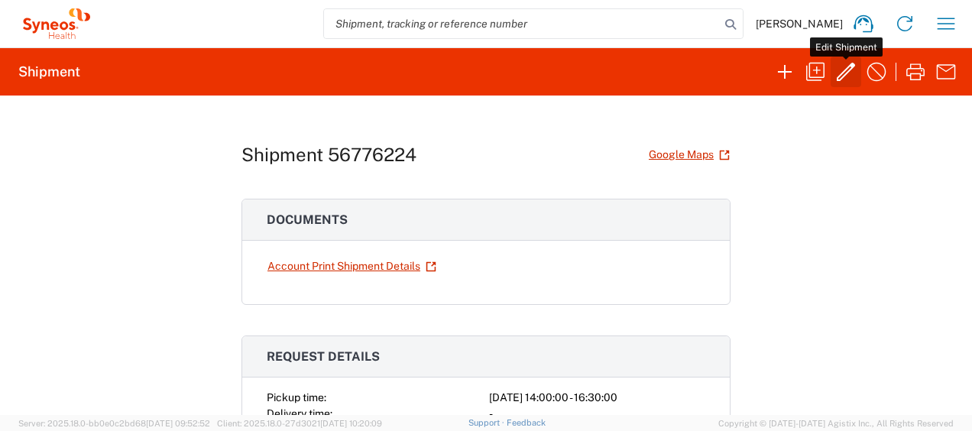
click at [844, 83] on icon "button" at bounding box center [845, 72] width 24 height 24
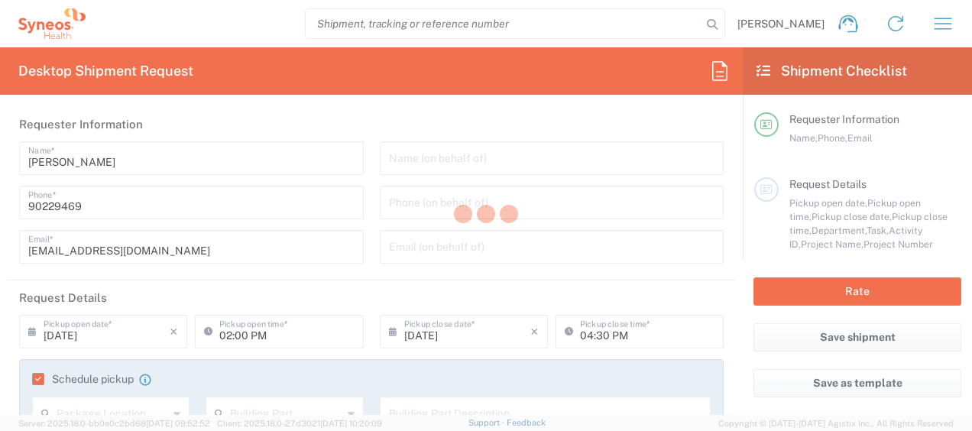
type input "Medium Box"
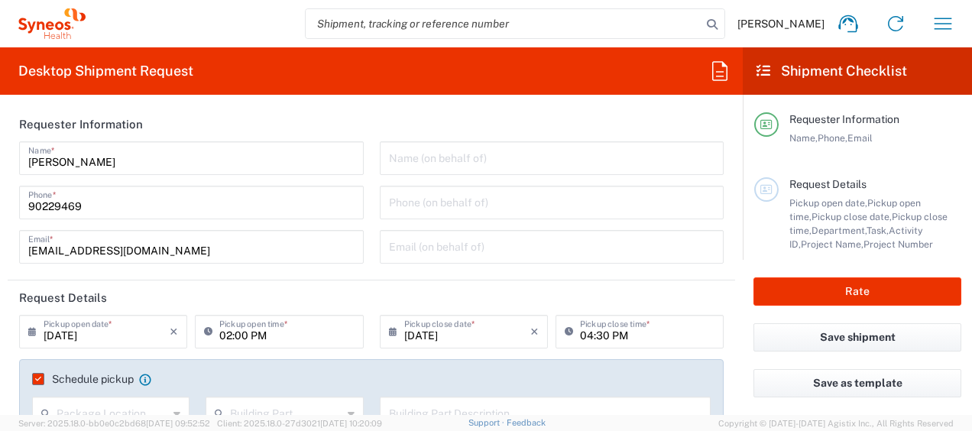
type input "3130 DEPARTMENTAL EXPENSE"
type input "3130"
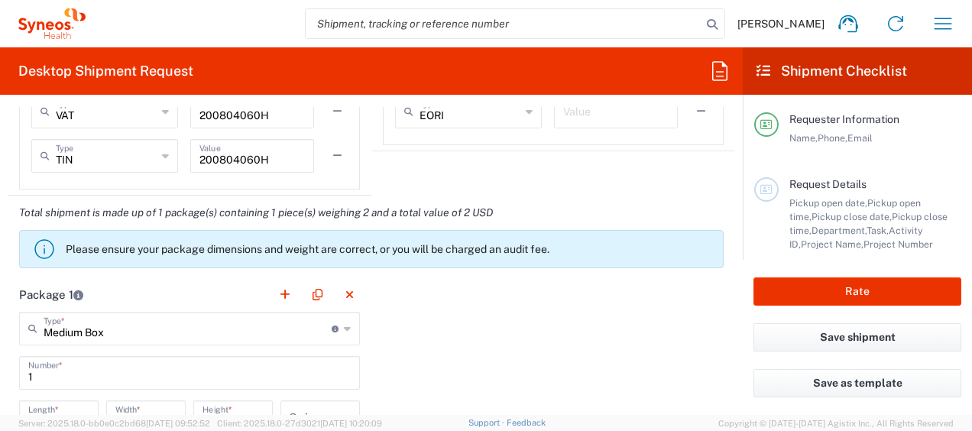
scroll to position [1351, 0]
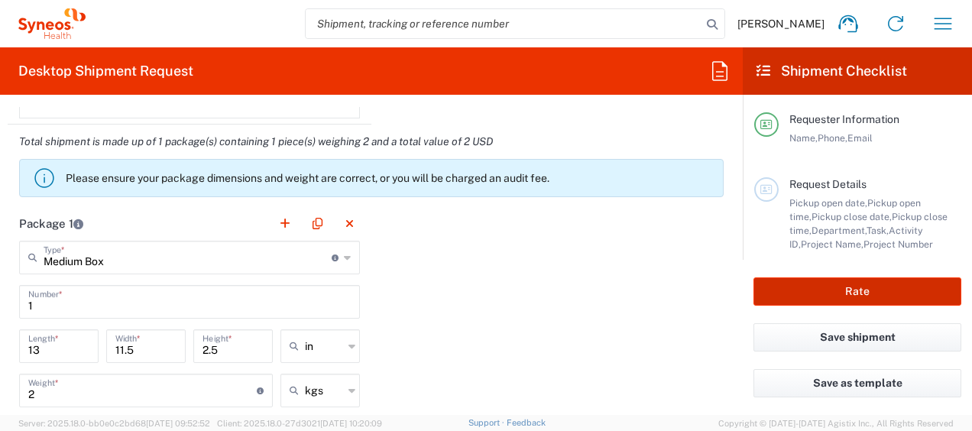
click at [807, 287] on button "Rate" at bounding box center [857, 291] width 208 height 28
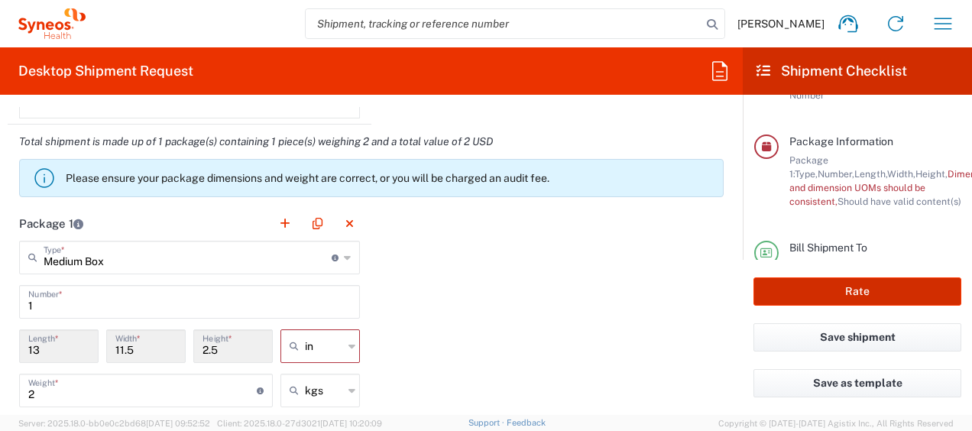
scroll to position [1528, 0]
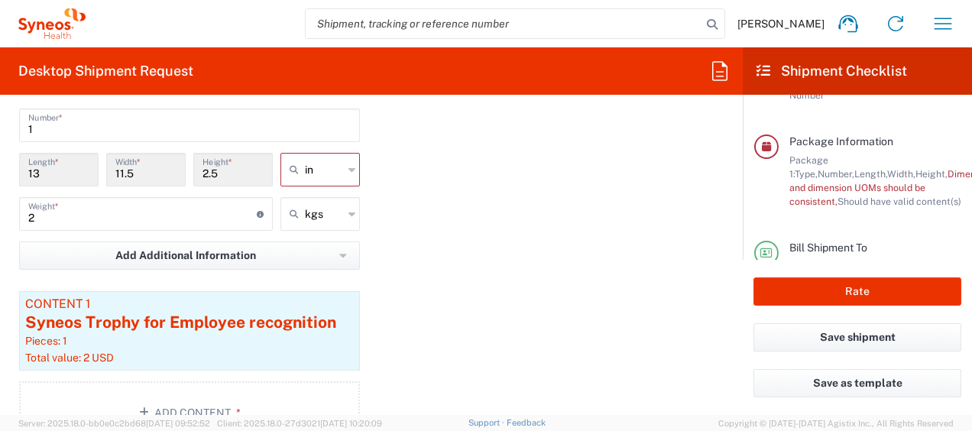
click at [297, 160] on icon at bounding box center [296, 169] width 15 height 24
click at [315, 218] on span "cm" at bounding box center [314, 225] width 75 height 24
type input "33.02"
type input "29.21"
type input "6.35"
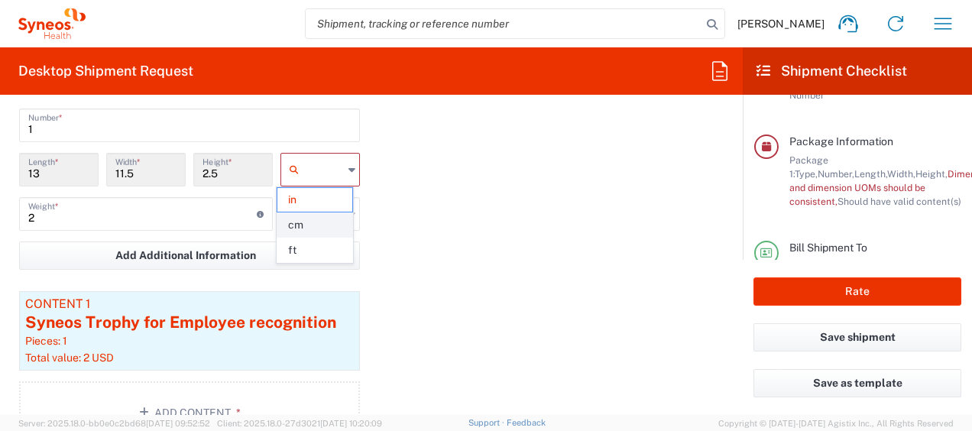
type input "cm"
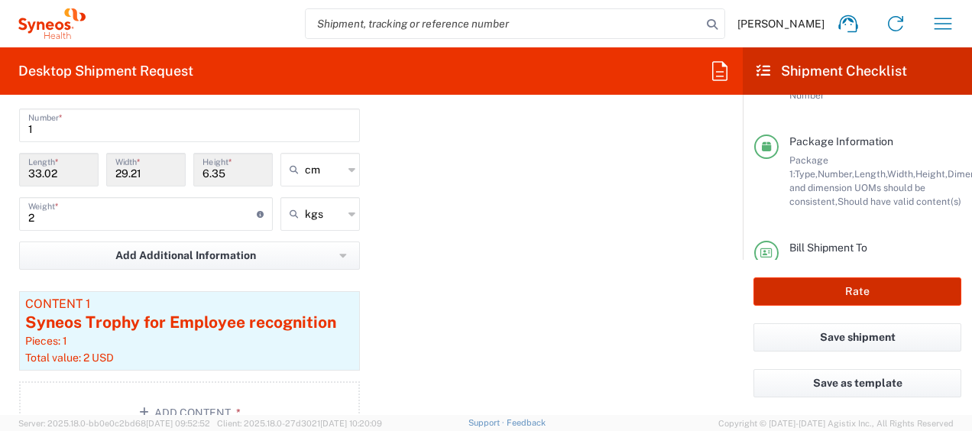
click at [789, 299] on button "Rate" at bounding box center [857, 291] width 208 height 28
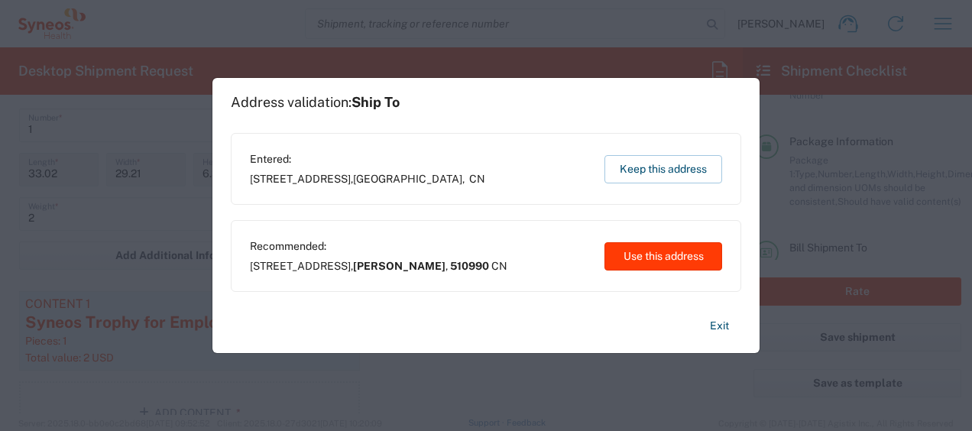
click at [683, 257] on button "Use this address" at bounding box center [663, 256] width 118 height 28
type input "Guang Zhou Shi"
type input "510990"
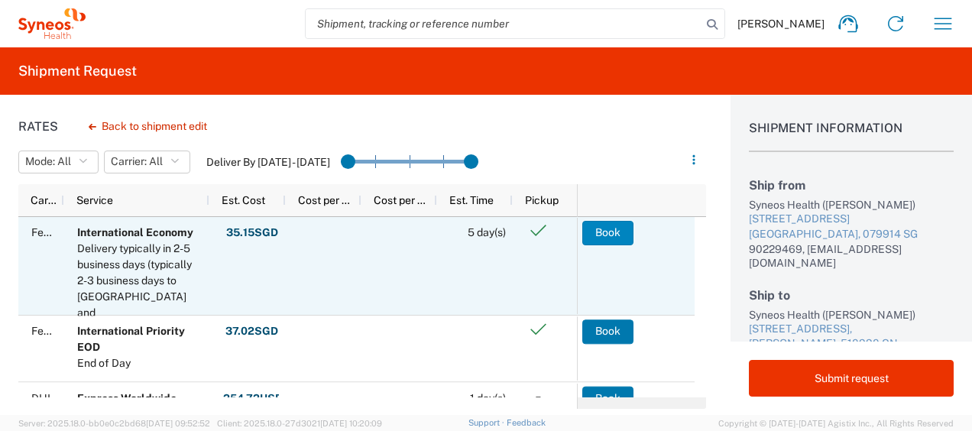
click at [621, 234] on button "Book" at bounding box center [607, 233] width 51 height 24
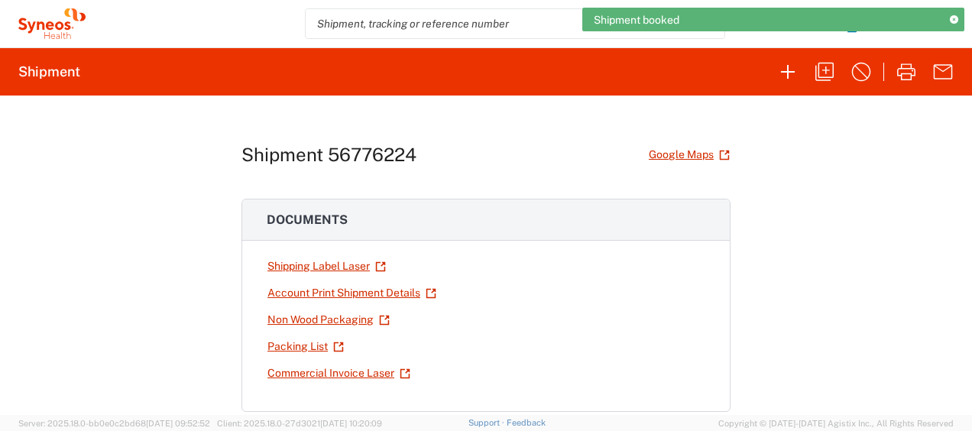
click at [953, 21] on icon at bounding box center [953, 20] width 8 height 8
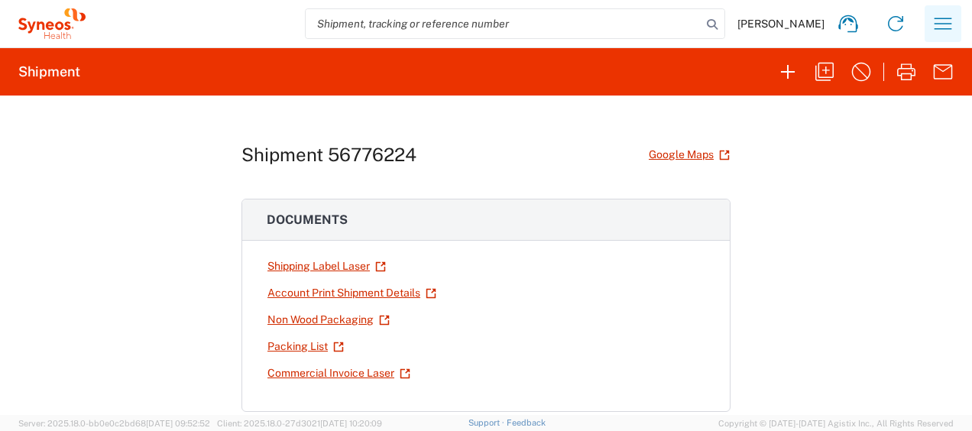
click at [946, 23] on icon "button" at bounding box center [942, 23] width 24 height 24
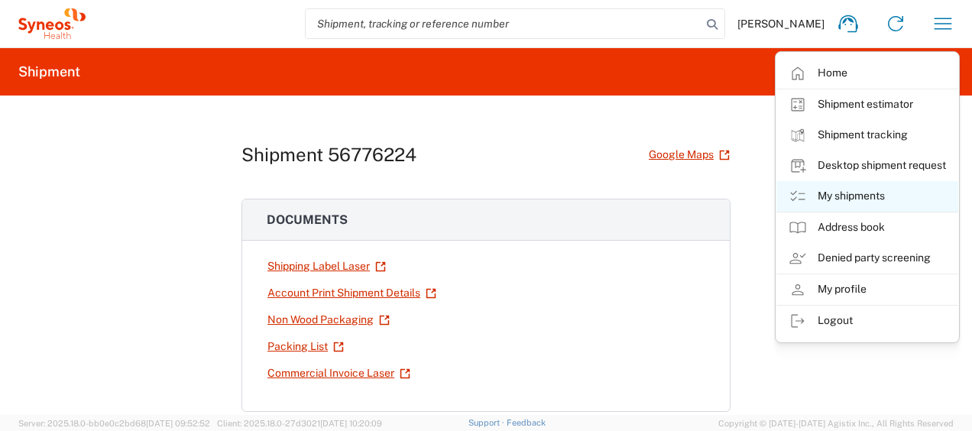
click at [858, 201] on link "My shipments" at bounding box center [867, 196] width 182 height 31
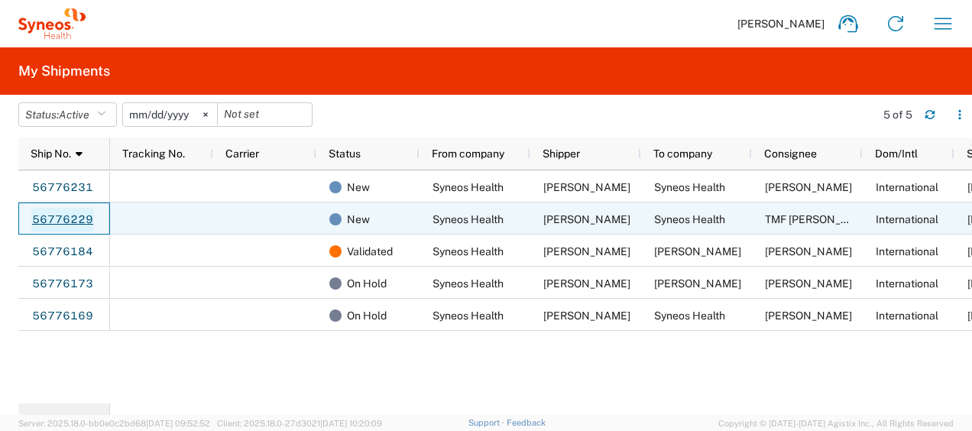
click at [85, 226] on link "56776229" at bounding box center [62, 220] width 63 height 24
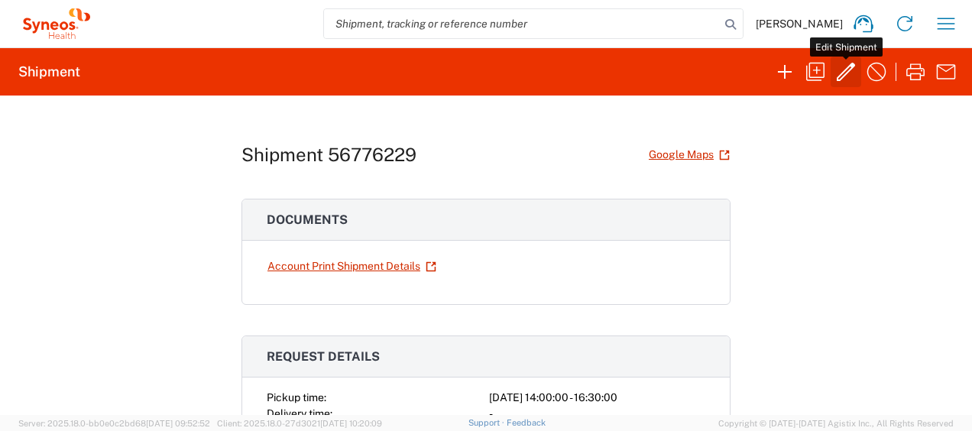
click at [851, 79] on icon "button" at bounding box center [845, 72] width 24 height 24
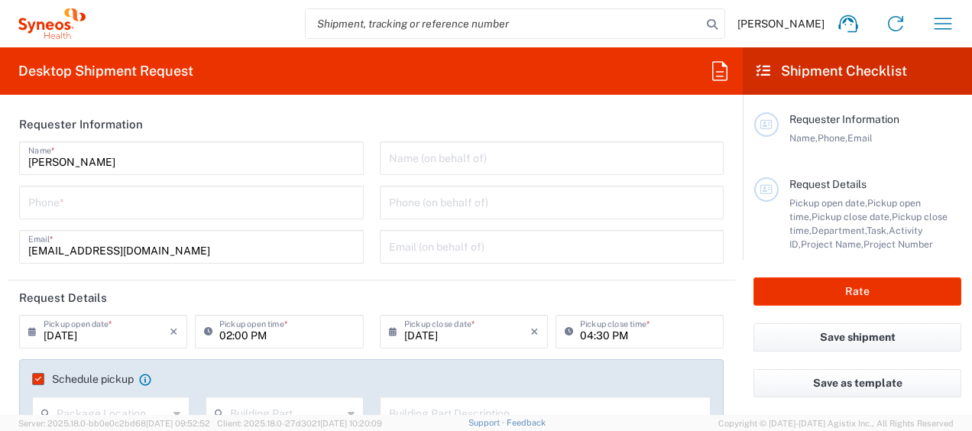
type input "3130"
type input "3130 DEPARTMENTAL EXPENSE"
type input "Medium Box"
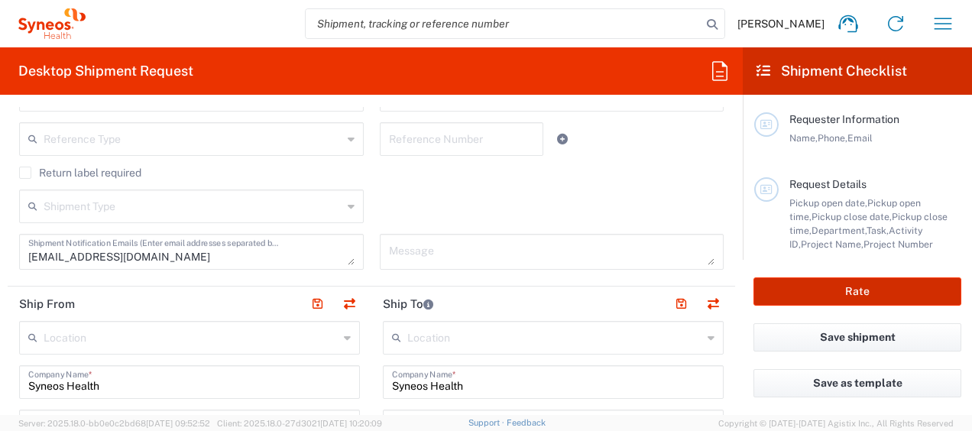
click at [868, 283] on button "Rate" at bounding box center [857, 291] width 208 height 28
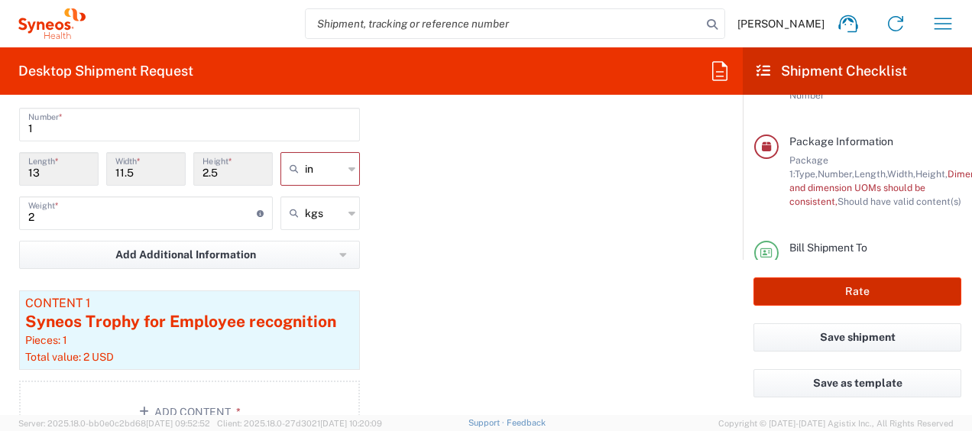
scroll to position [1541, 0]
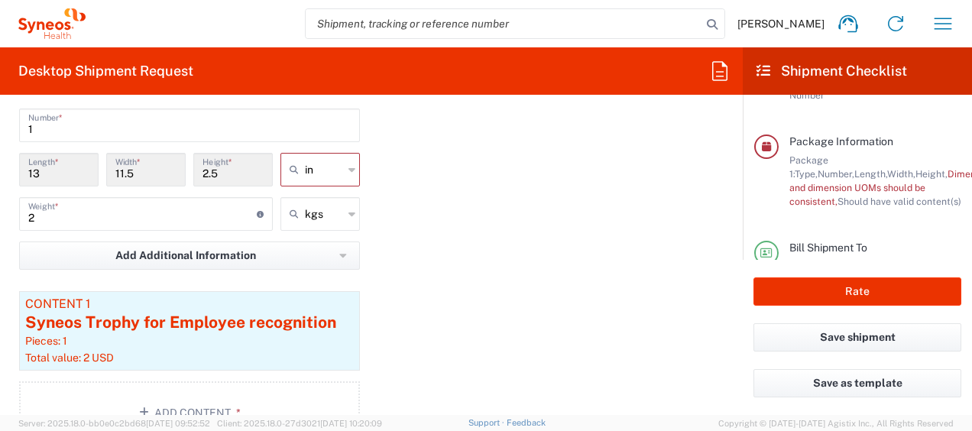
click at [348, 176] on icon at bounding box center [351, 169] width 7 height 24
click at [323, 222] on span "cm" at bounding box center [314, 225] width 75 height 24
type input "33.02"
type input "29.21"
type input "6.35"
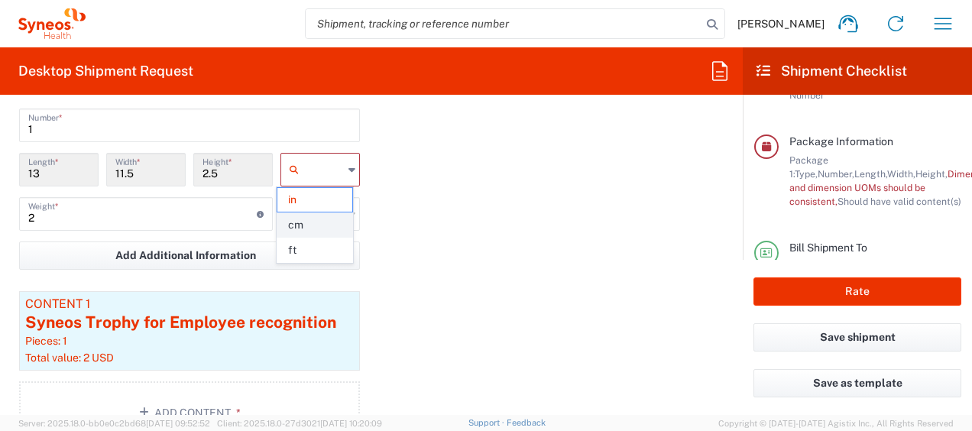
type input "cm"
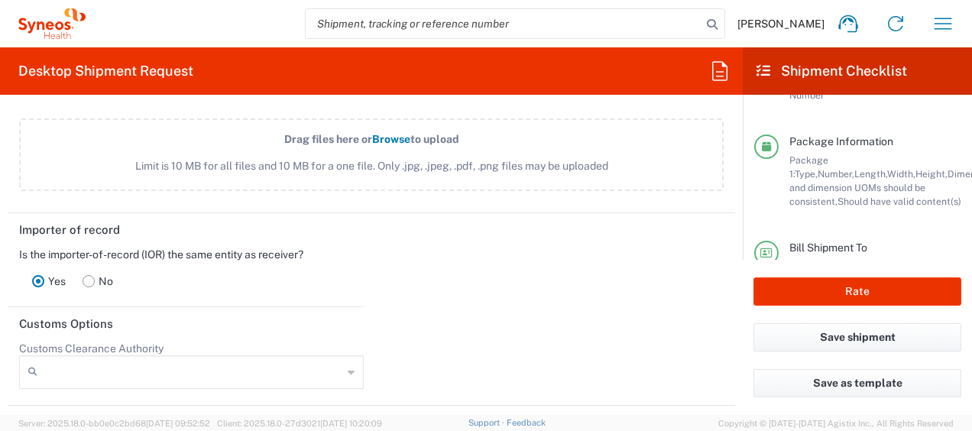
scroll to position [2294, 0]
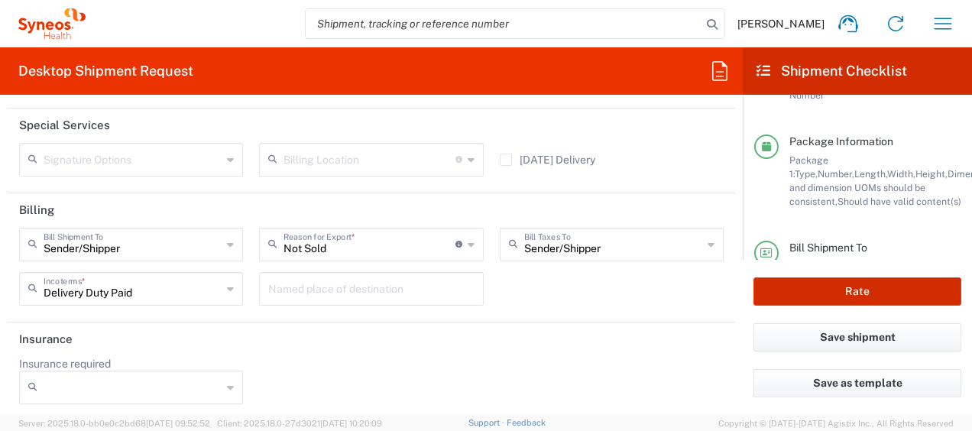
click at [833, 287] on button "Rate" at bounding box center [857, 291] width 208 height 28
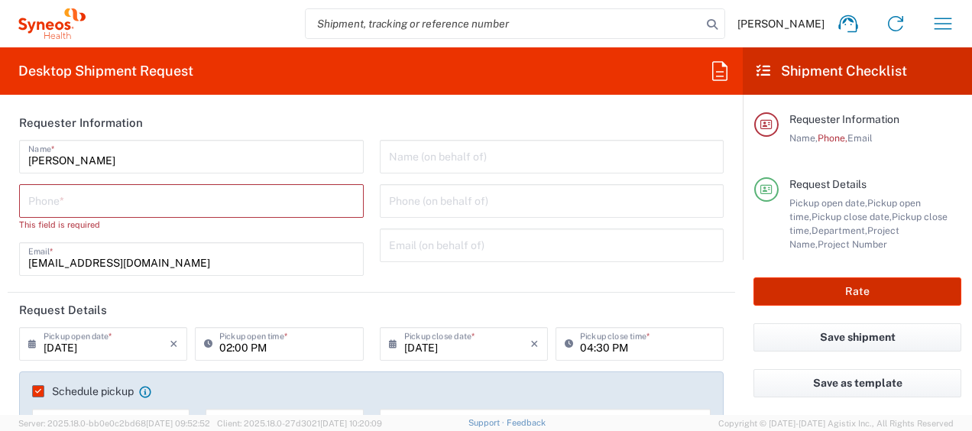
scroll to position [0, 0]
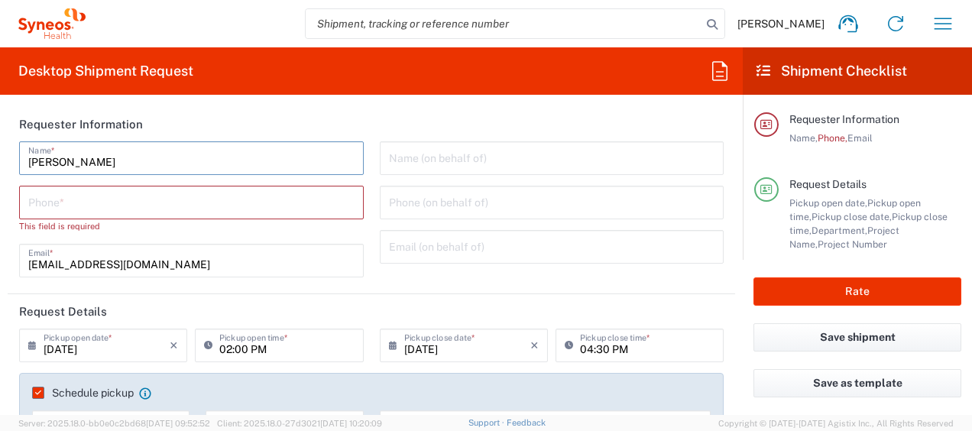
click at [216, 160] on input "[PERSON_NAME]" at bounding box center [191, 157] width 326 height 27
click at [31, 196] on input "tel" at bounding box center [191, 201] width 326 height 27
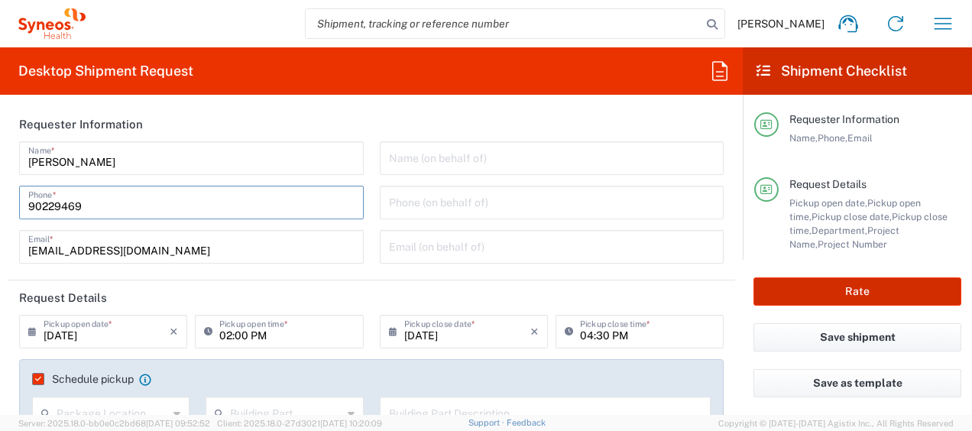
type input "90229469"
click at [836, 287] on button "Rate" at bounding box center [857, 291] width 208 height 28
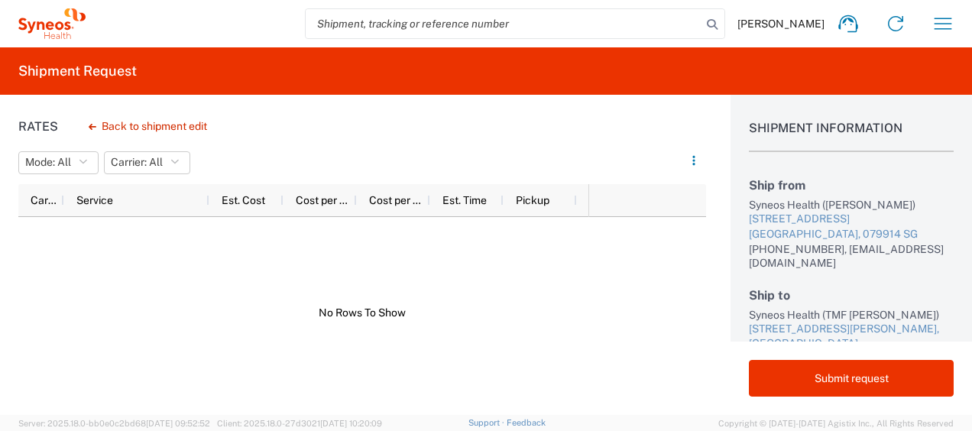
click at [458, 302] on div at bounding box center [303, 313] width 570 height 192
click at [426, 252] on div at bounding box center [303, 313] width 570 height 192
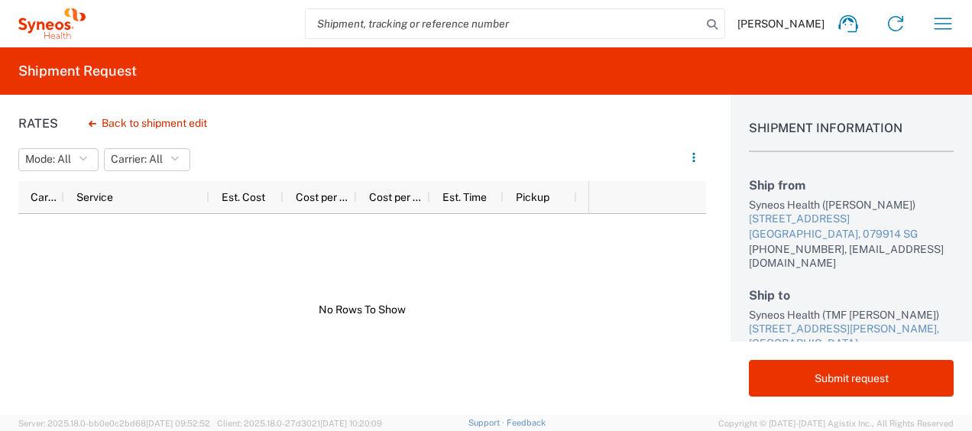
click at [212, 238] on div at bounding box center [303, 310] width 570 height 192
click at [170, 218] on div at bounding box center [303, 310] width 570 height 192
click at [173, 195] on div "Service" at bounding box center [139, 197] width 127 height 24
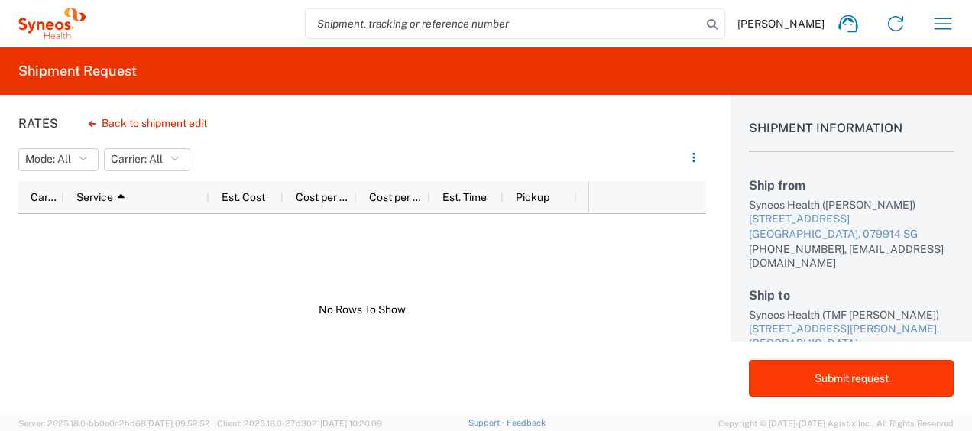
click at [846, 373] on button "Submit request" at bounding box center [851, 378] width 205 height 37
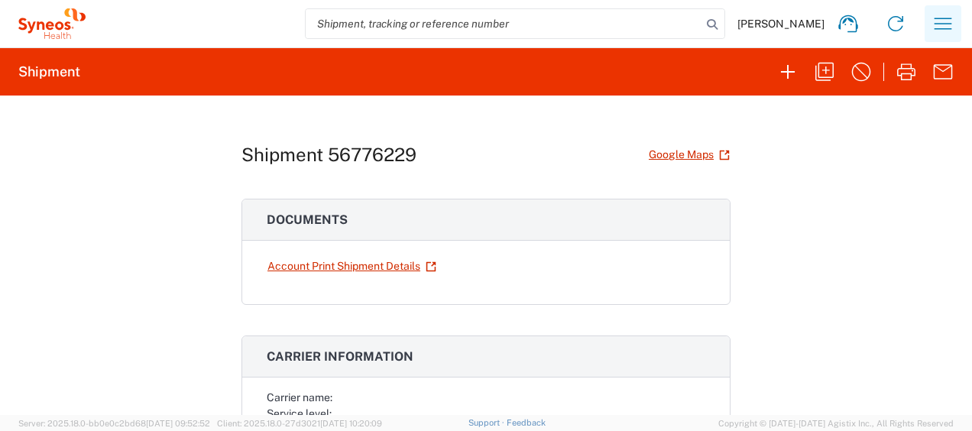
click at [946, 30] on icon "button" at bounding box center [942, 23] width 24 height 24
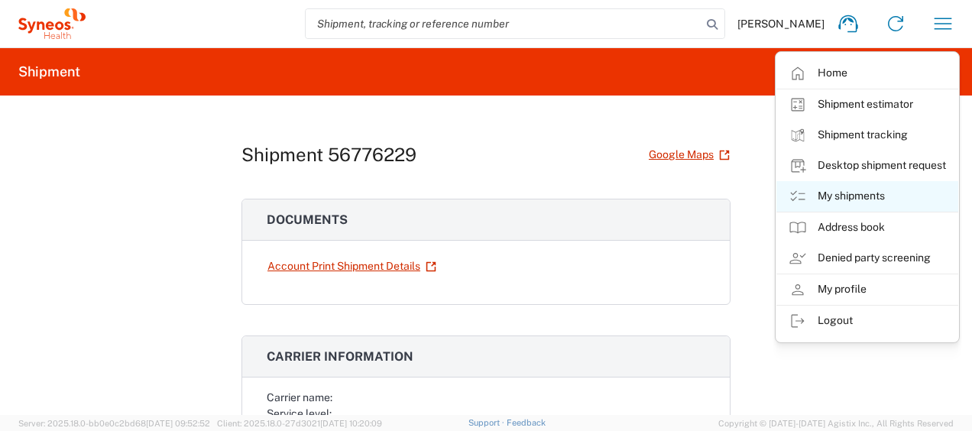
click at [856, 205] on link "My shipments" at bounding box center [867, 196] width 182 height 31
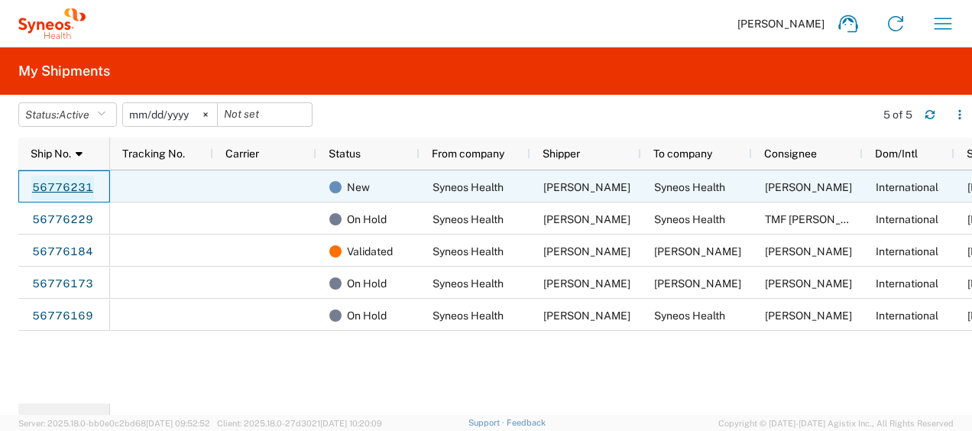
click at [68, 188] on link "56776231" at bounding box center [62, 188] width 63 height 24
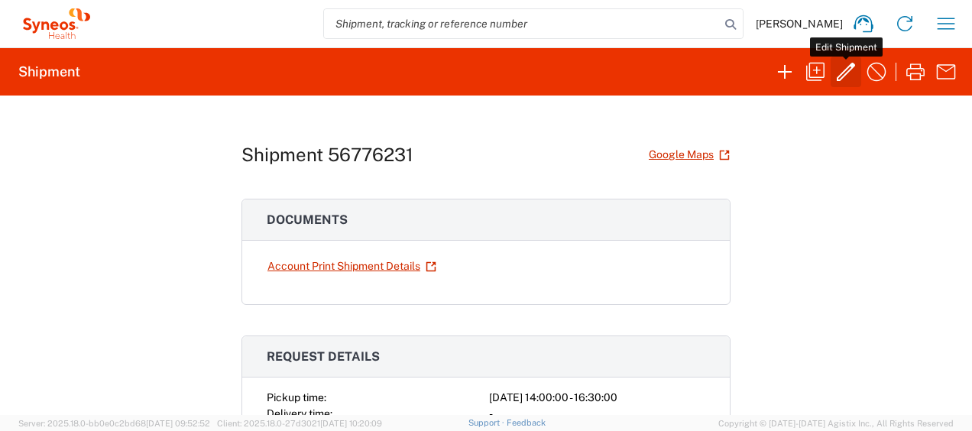
click at [849, 79] on icon "button" at bounding box center [845, 72] width 24 height 24
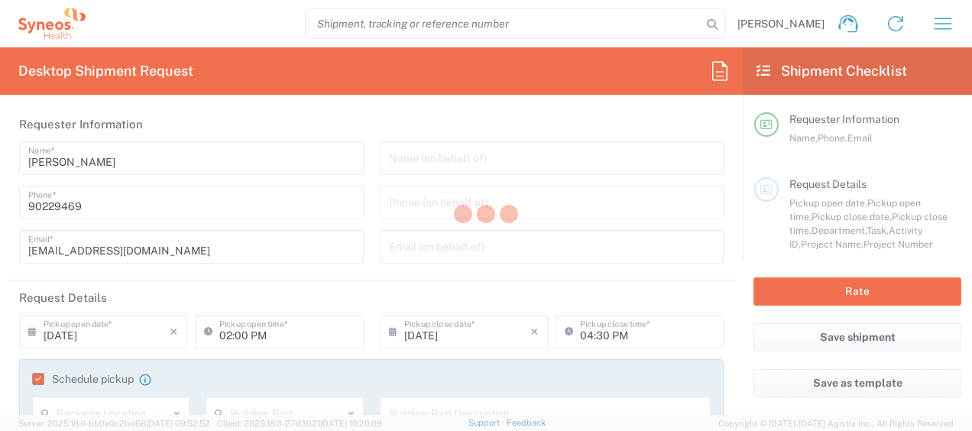
type input "3130 DEPARTMENTAL EXPENSE"
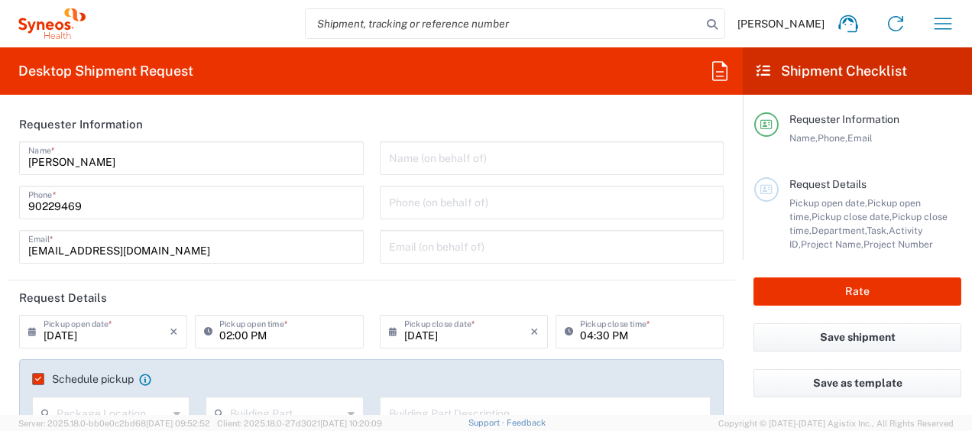
type input "3130 DEPARTMENTAL EXPENSE"
type input "Medium Box"
type input "3130"
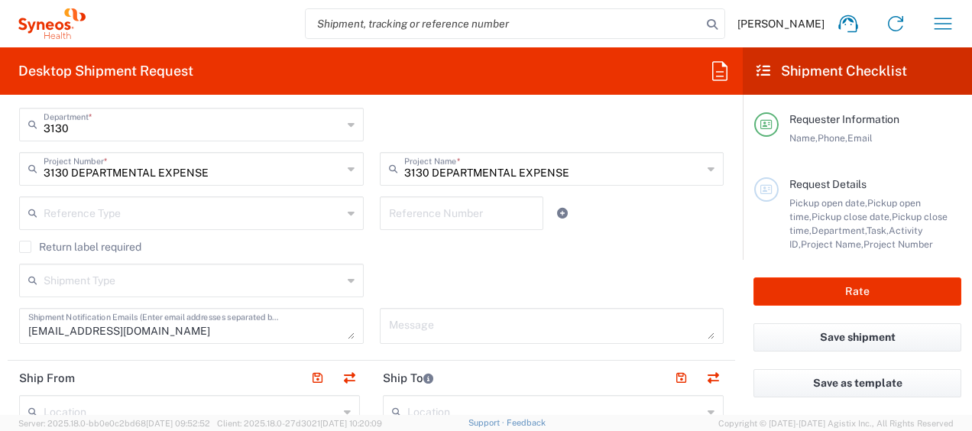
scroll to position [387, 0]
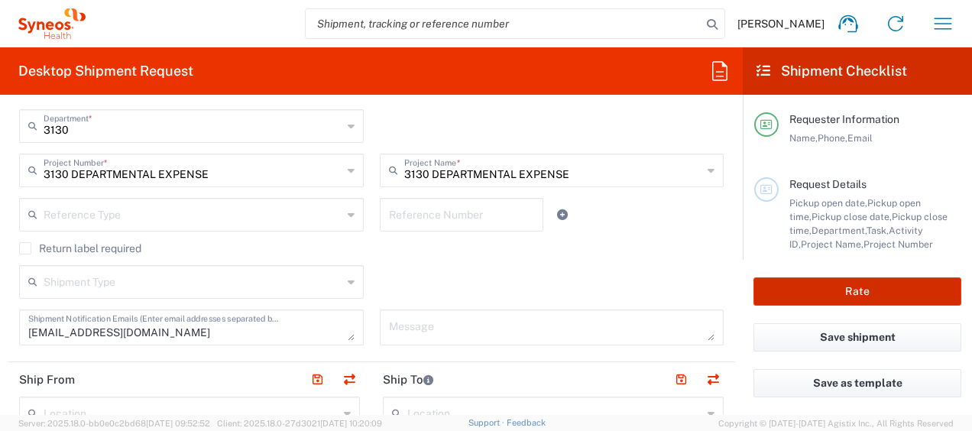
click at [874, 290] on button "Rate" at bounding box center [857, 291] width 208 height 28
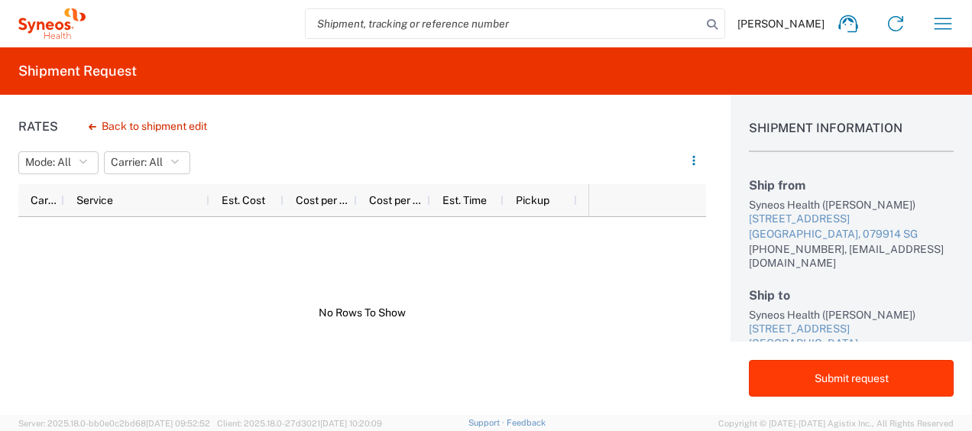
click at [901, 384] on button "Submit request" at bounding box center [851, 378] width 205 height 37
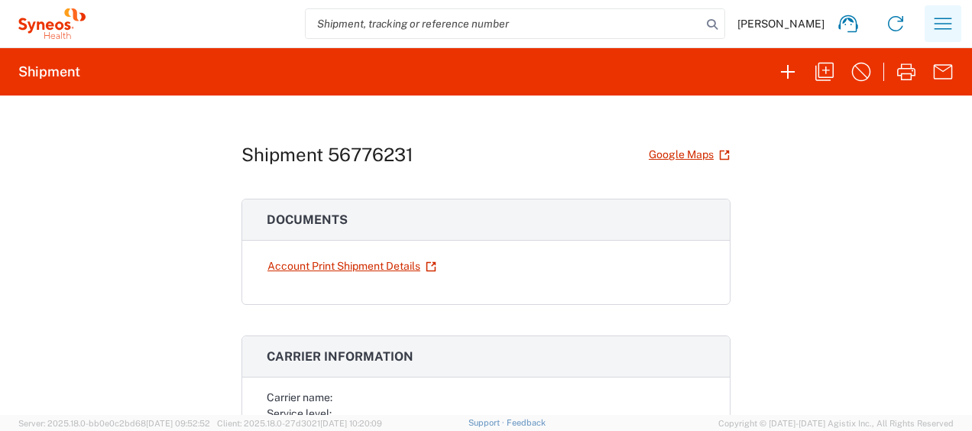
click at [932, 32] on icon "button" at bounding box center [942, 23] width 24 height 24
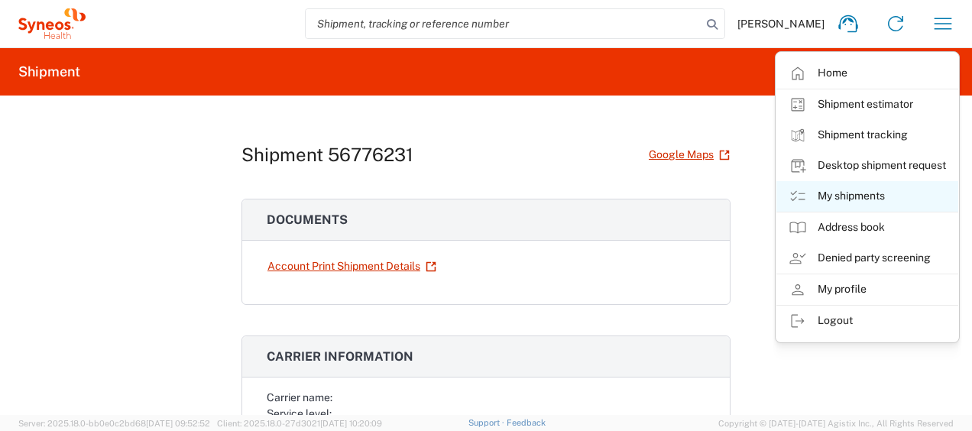
click at [871, 191] on link "My shipments" at bounding box center [867, 196] width 182 height 31
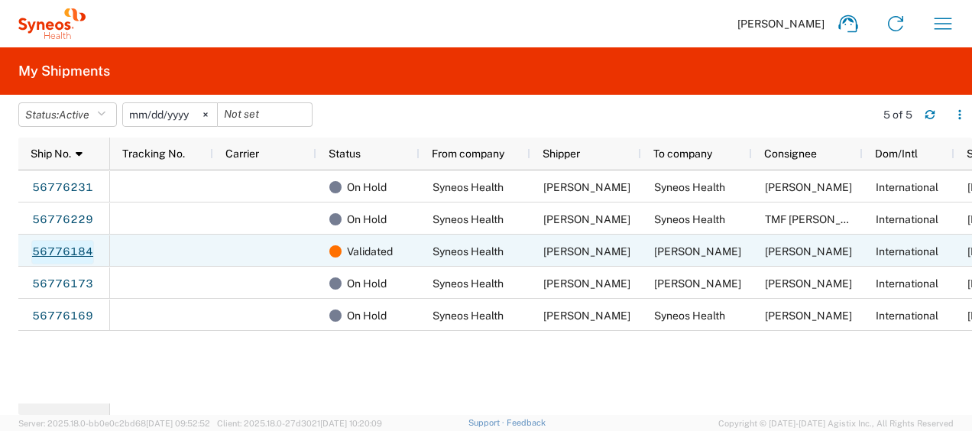
click at [89, 248] on link "56776184" at bounding box center [62, 252] width 63 height 24
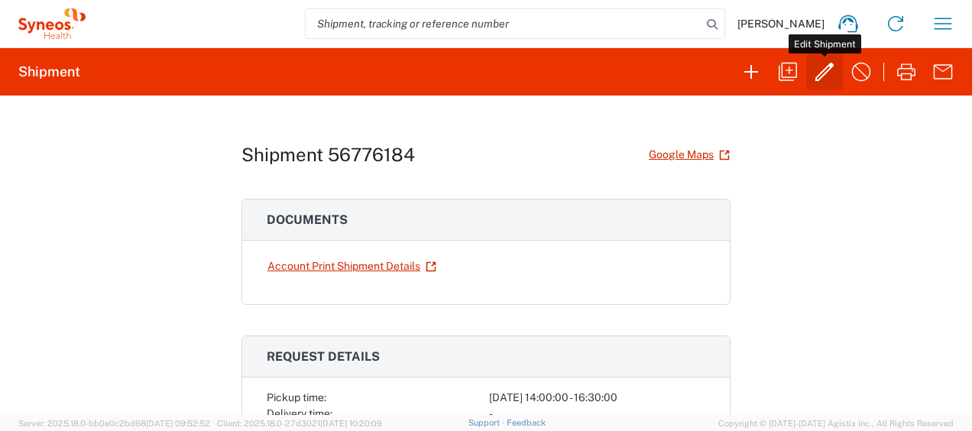
click at [824, 79] on icon "button" at bounding box center [824, 72] width 24 height 24
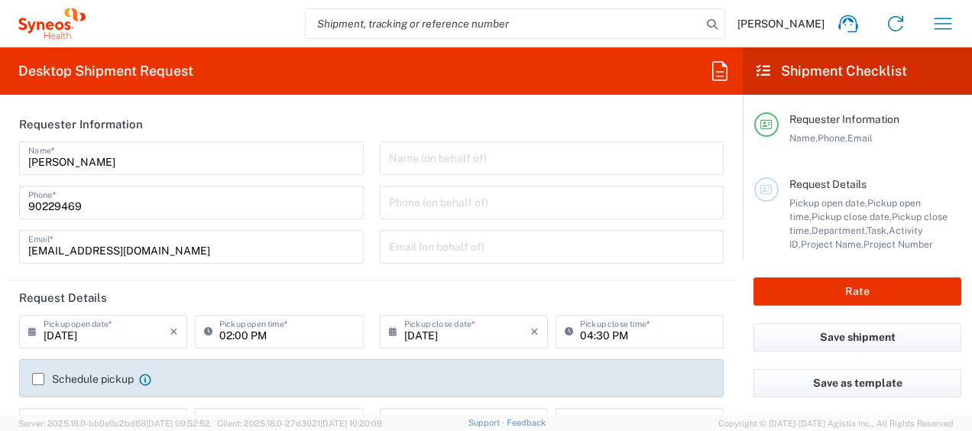
type input "3130"
type input "3130 DEPARTMENTAL EXPENSE"
type input "Medium Box"
click at [859, 283] on button "Rate" at bounding box center [857, 291] width 208 height 28
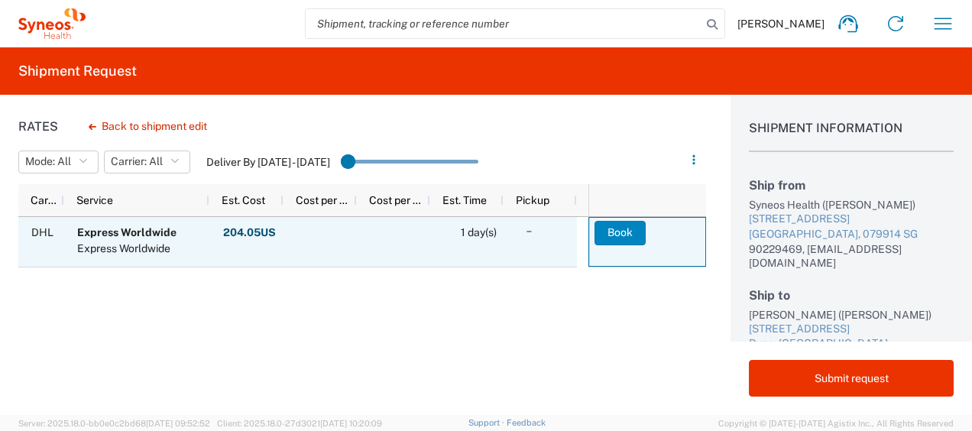
click at [624, 233] on button "Book" at bounding box center [619, 233] width 51 height 24
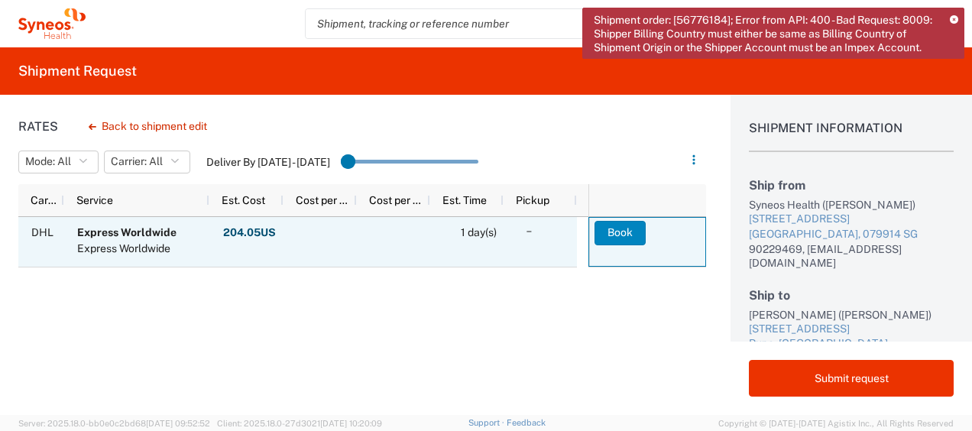
click at [622, 234] on button "Book" at bounding box center [619, 233] width 51 height 24
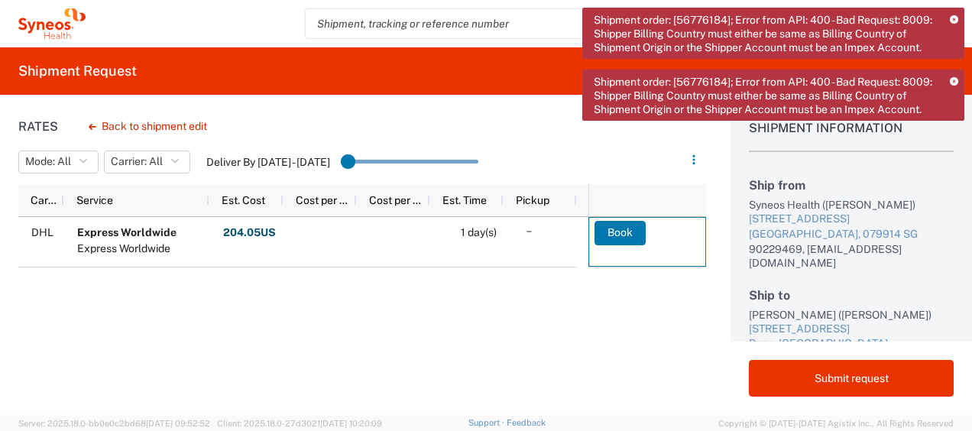
scroll to position [200, 0]
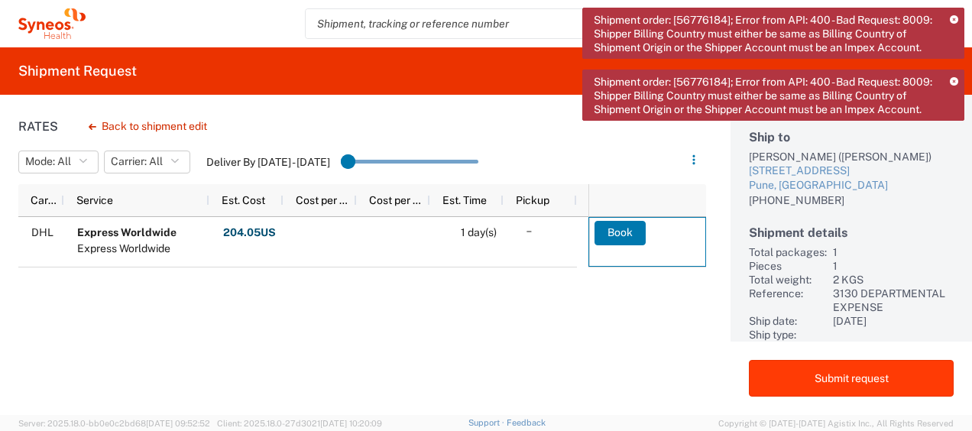
click at [846, 368] on button "Submit request" at bounding box center [851, 378] width 205 height 37
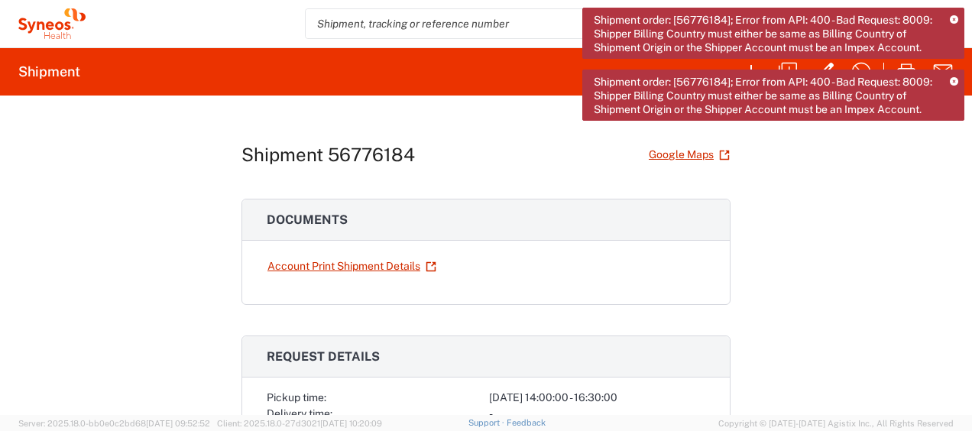
click at [958, 73] on div "Shipment order: [56776184]; Error from API: 400 - Bad Request: 8009: Shipper Bi…" at bounding box center [773, 95] width 382 height 51
click at [957, 20] on icon at bounding box center [953, 20] width 8 height 8
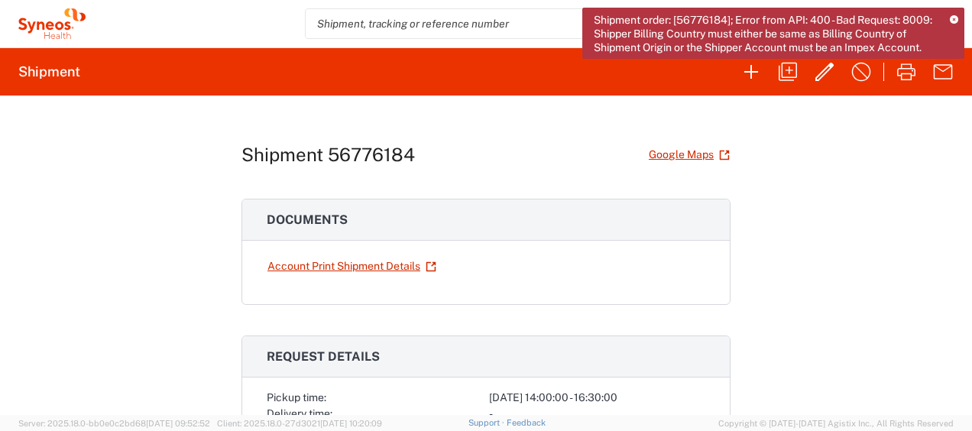
click at [956, 16] on icon at bounding box center [953, 20] width 8 height 8
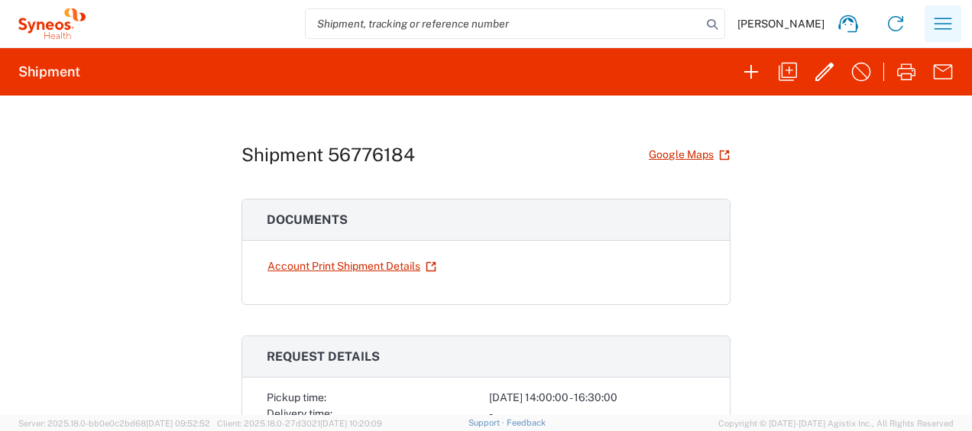
click at [946, 23] on icon "button" at bounding box center [943, 23] width 18 height 11
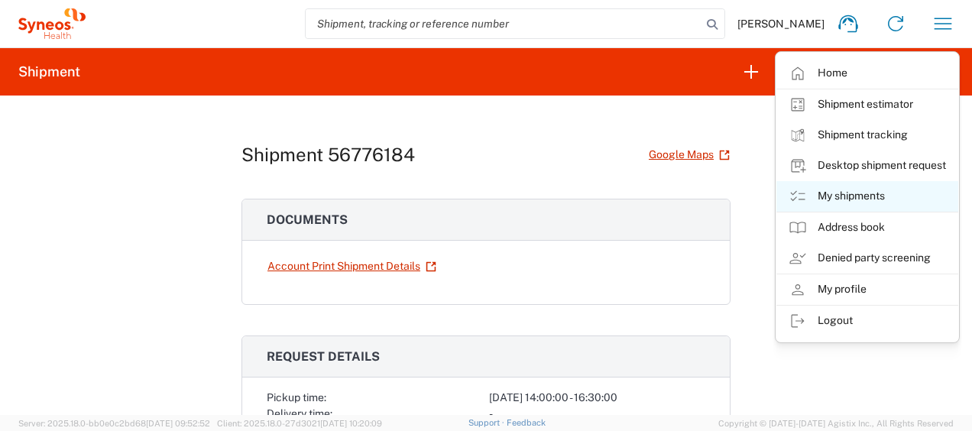
click at [883, 189] on link "My shipments" at bounding box center [867, 196] width 182 height 31
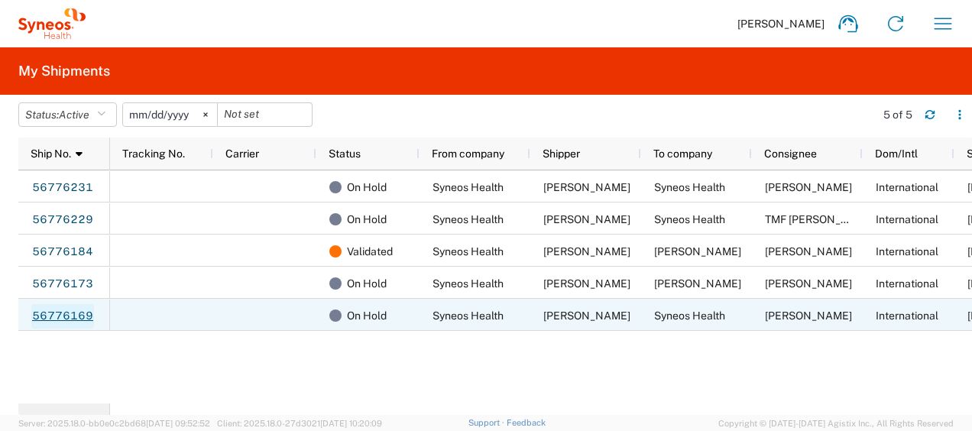
click at [81, 312] on link "56776169" at bounding box center [62, 316] width 63 height 24
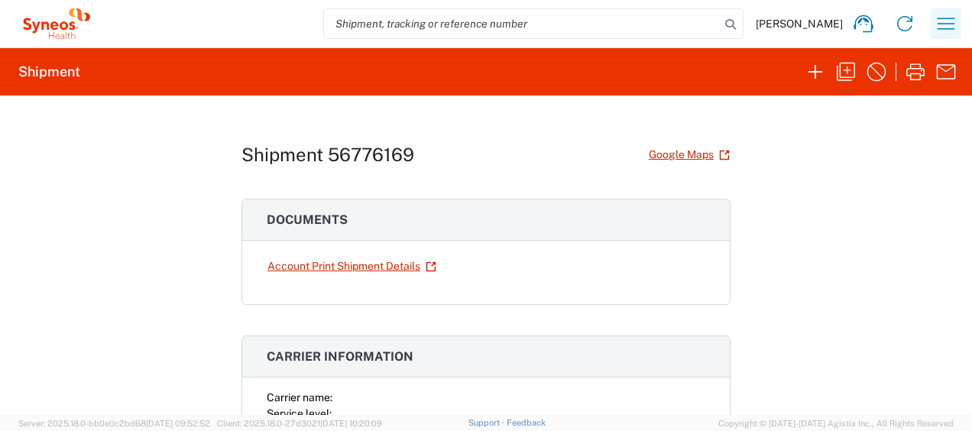
click at [940, 34] on icon "button" at bounding box center [945, 23] width 24 height 24
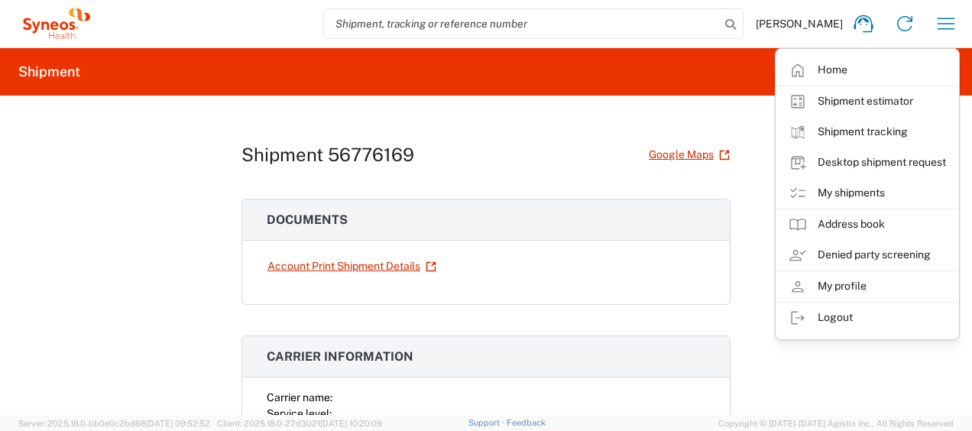
click at [713, 169] on div "Shipment 56776169 Google Maps Documents Account Print Shipment Details Carrier …" at bounding box center [485, 254] width 489 height 319
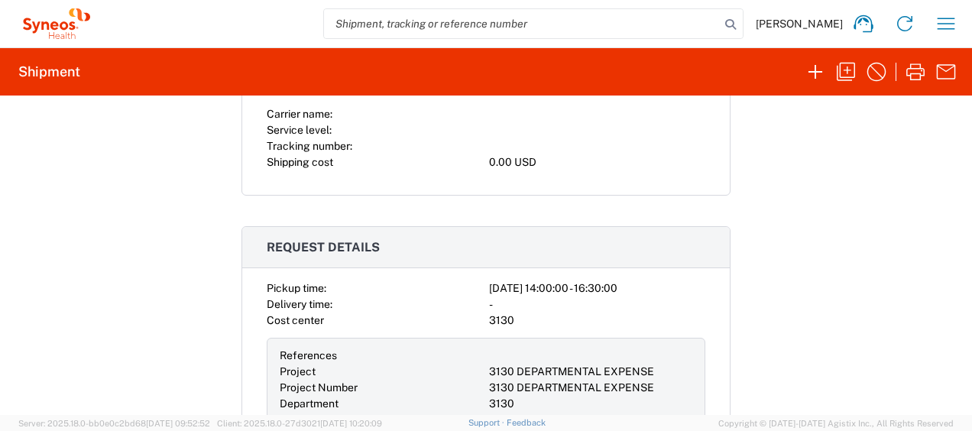
scroll to position [292, 0]
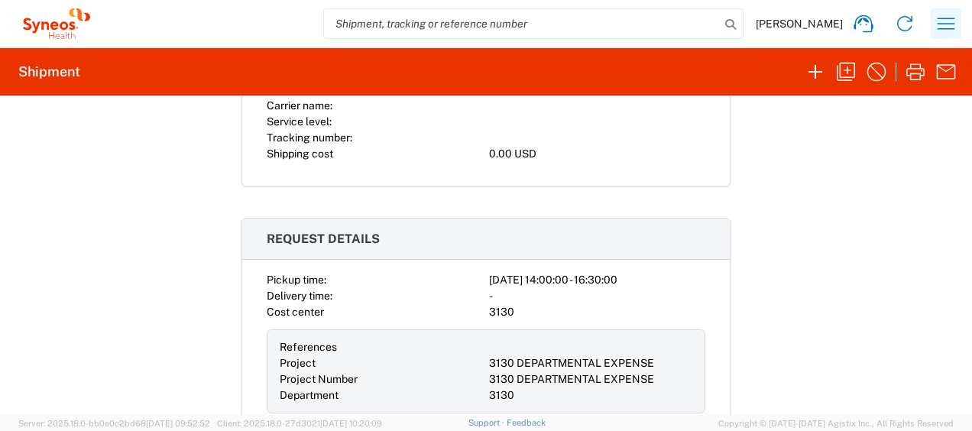
click at [946, 18] on icon "button" at bounding box center [946, 23] width 18 height 11
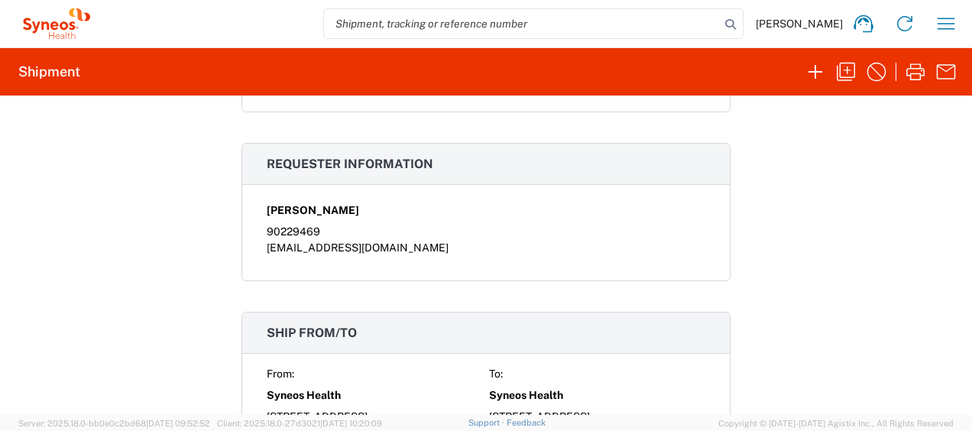
scroll to position [695, 0]
